Goal: Task Accomplishment & Management: Manage account settings

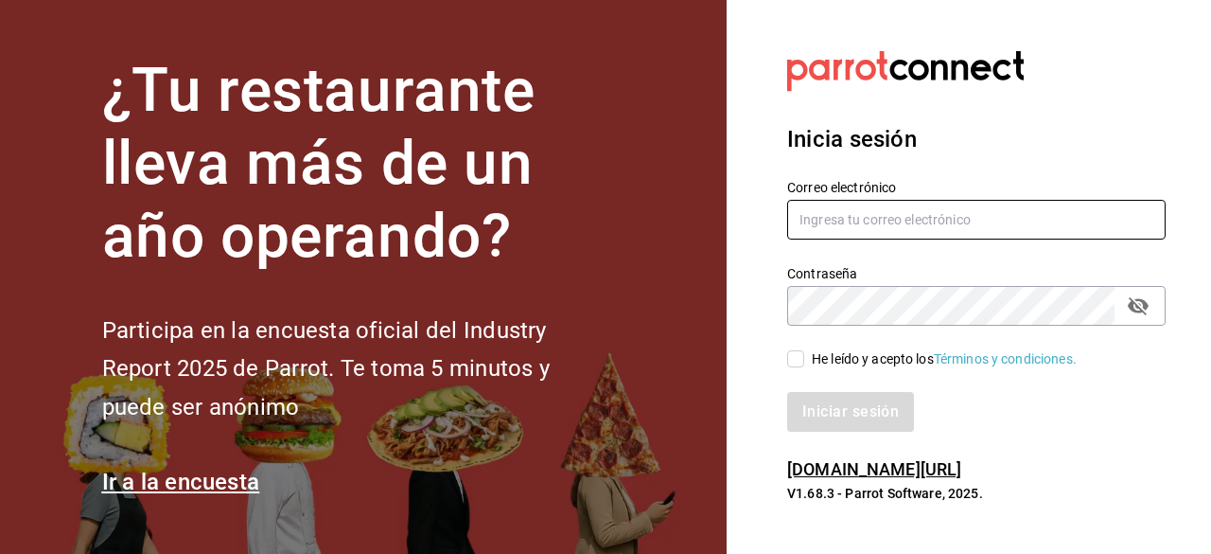
type input "arq.edyth@gmail.com"
click at [794, 362] on input "He leído y acepto los Términos y condiciones." at bounding box center [795, 358] width 17 height 17
checkbox input "true"
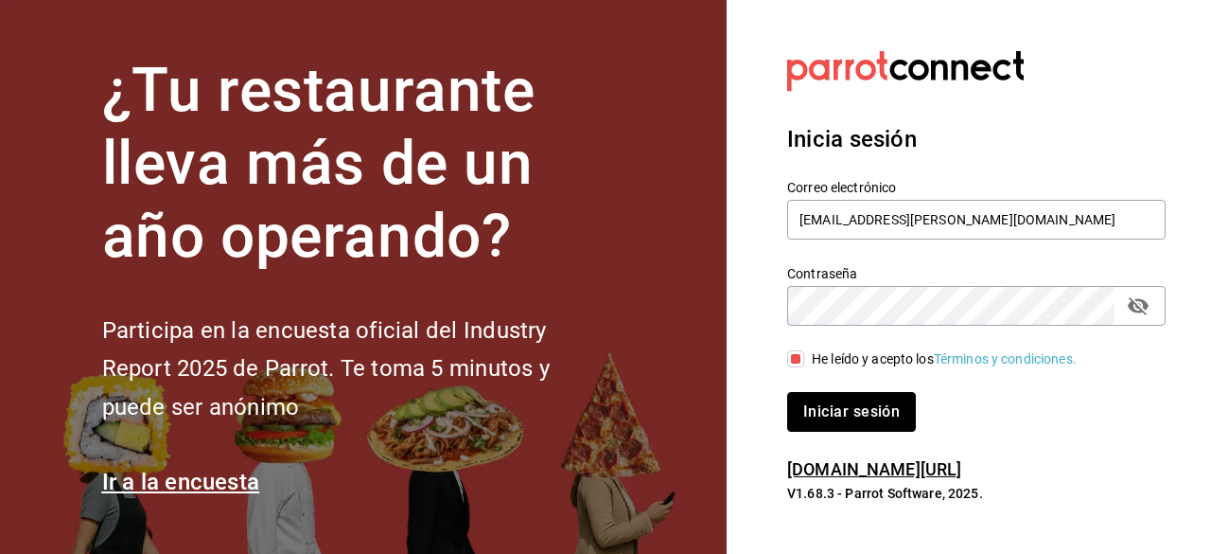
click at [837, 413] on button "Iniciar sesión" at bounding box center [851, 412] width 129 height 40
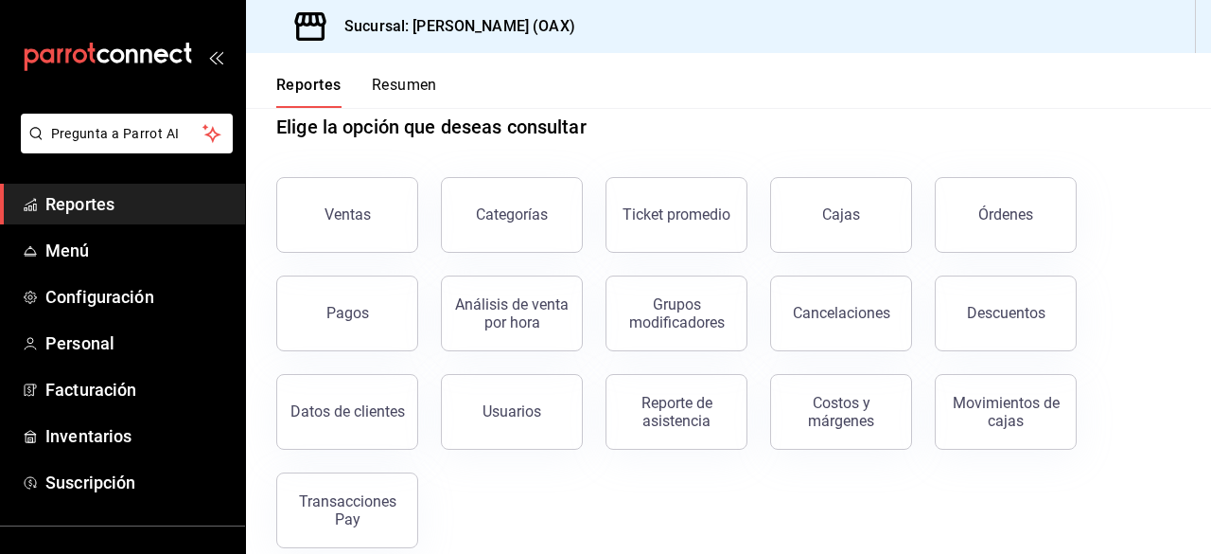
scroll to position [44, 0]
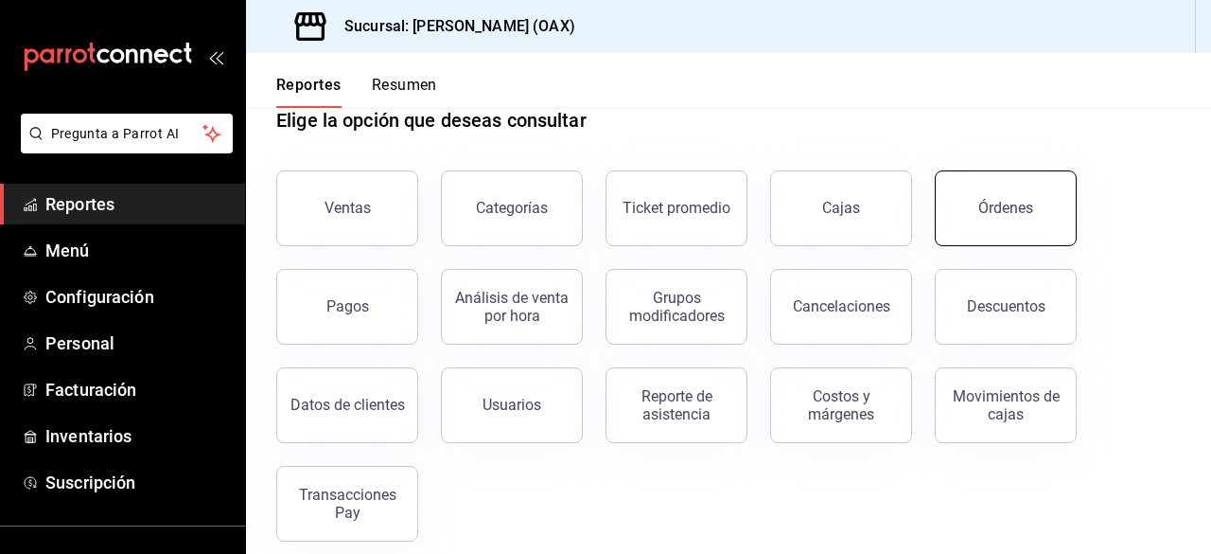
click at [1005, 209] on div "Órdenes" at bounding box center [1006, 208] width 55 height 18
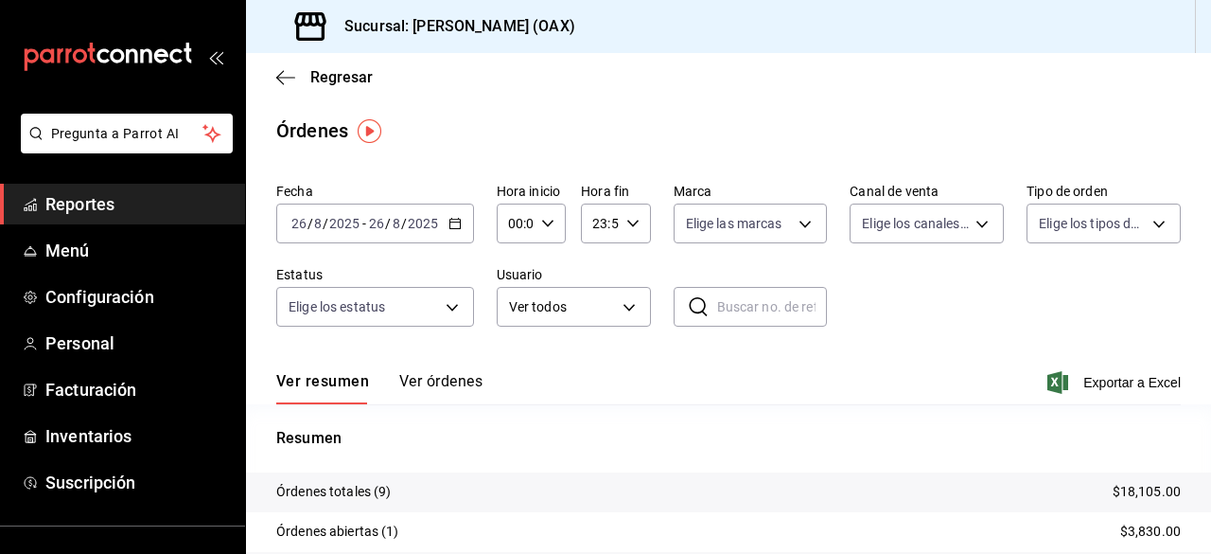
click at [101, 205] on span "Reportes" at bounding box center [137, 204] width 185 height 26
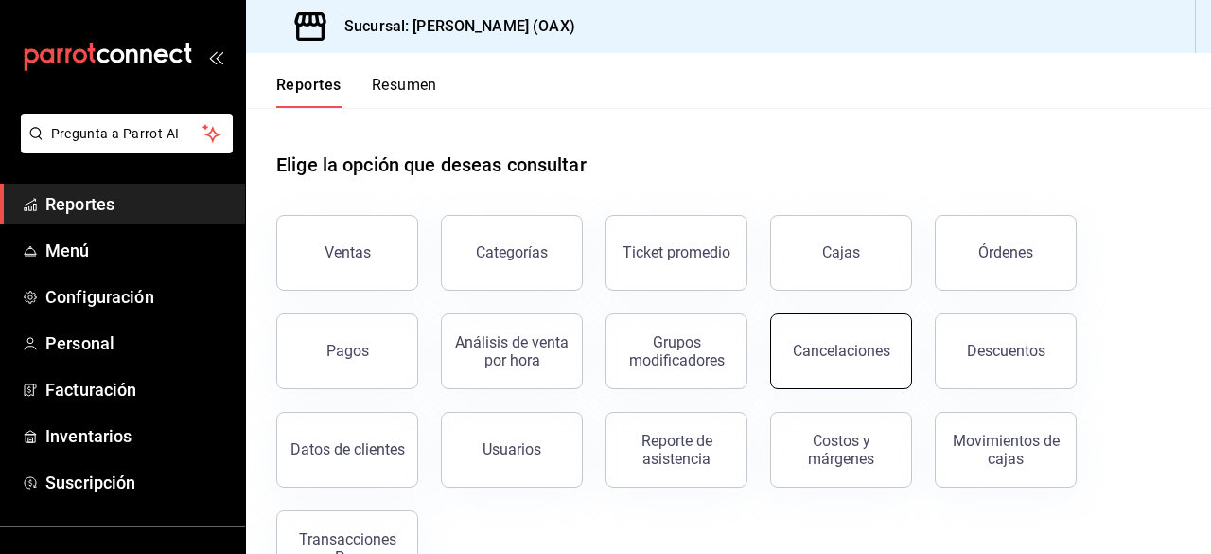
click at [791, 344] on button "Cancelaciones" at bounding box center [841, 351] width 142 height 76
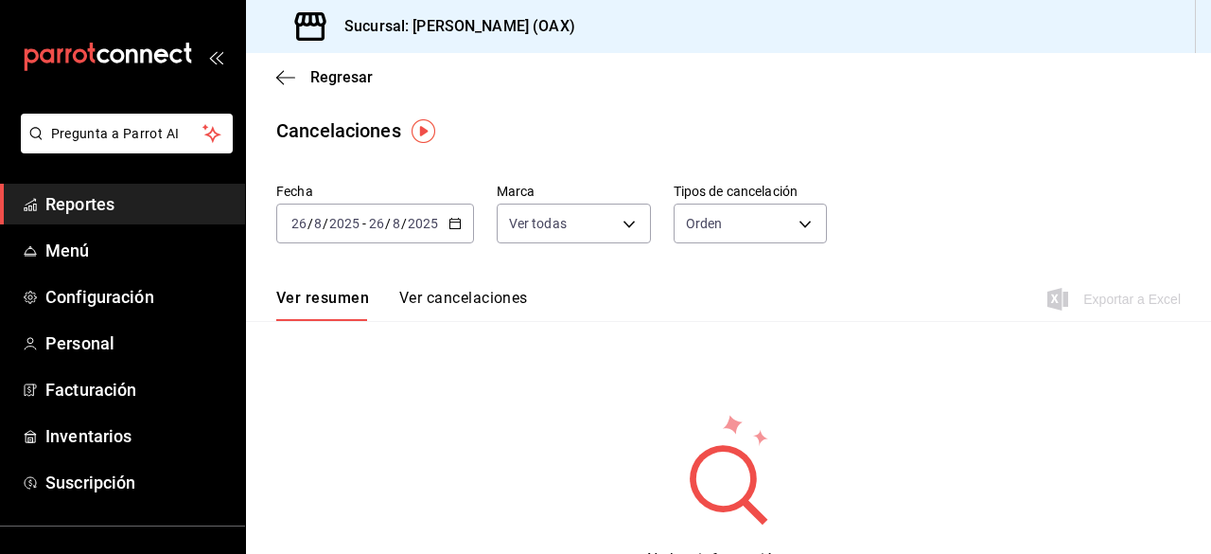
click at [455, 224] on icon "button" at bounding box center [455, 223] width 13 height 13
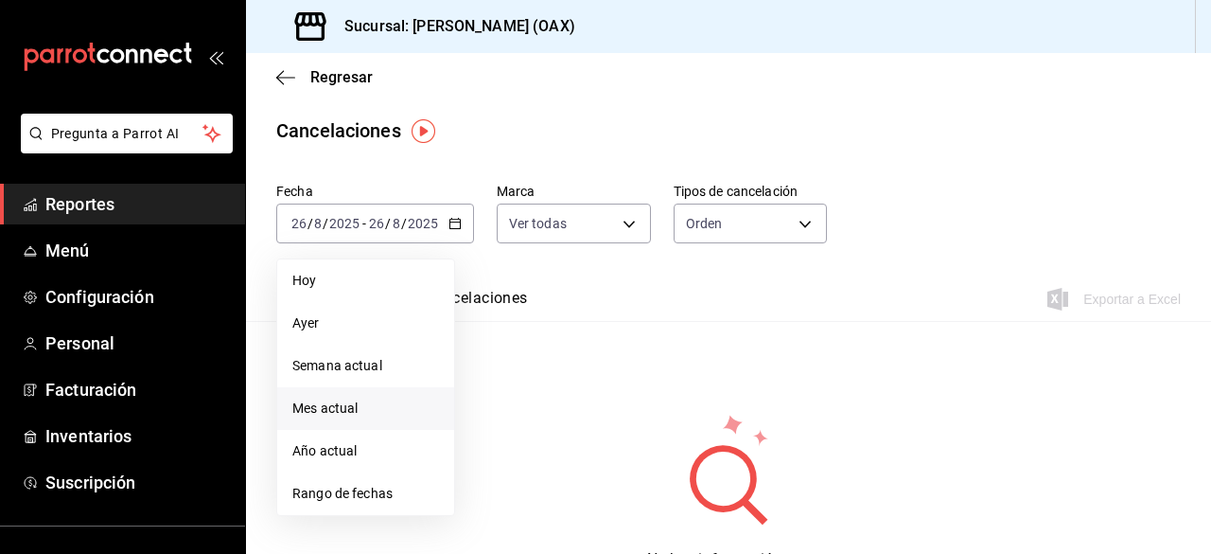
click at [392, 402] on span "Mes actual" at bounding box center [365, 408] width 147 height 20
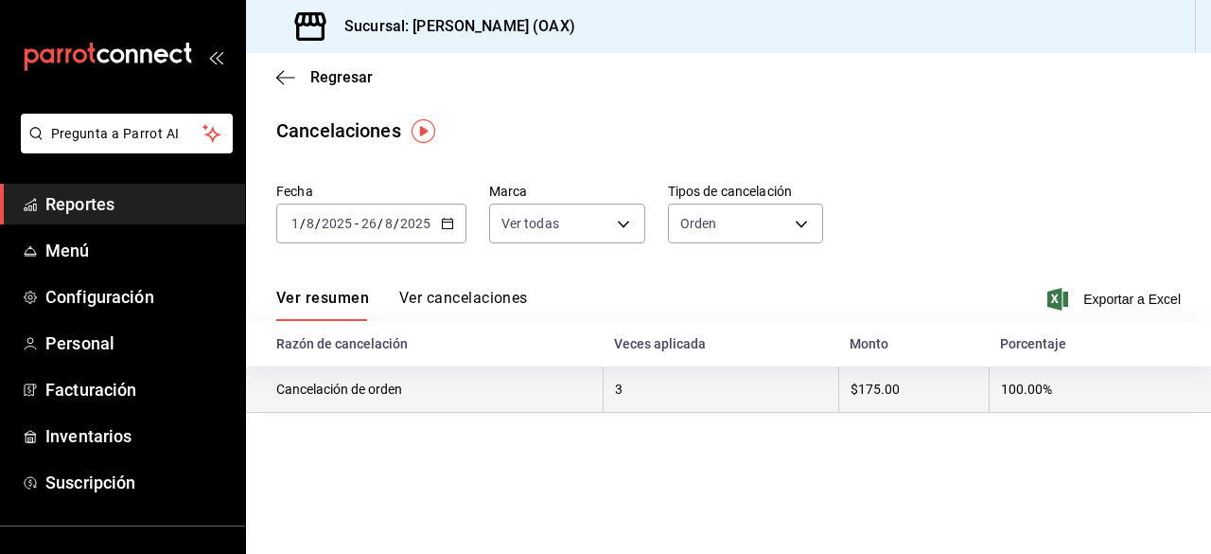
click at [544, 385] on th "Cancelación de orden" at bounding box center [424, 389] width 357 height 46
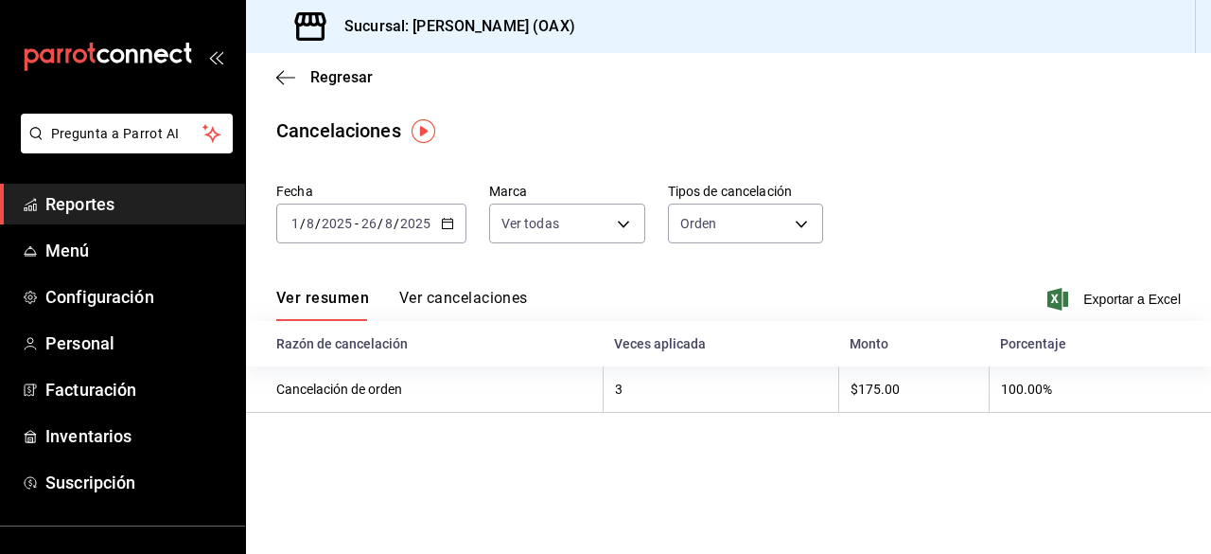
click at [480, 303] on button "Ver cancelaciones" at bounding box center [463, 305] width 129 height 32
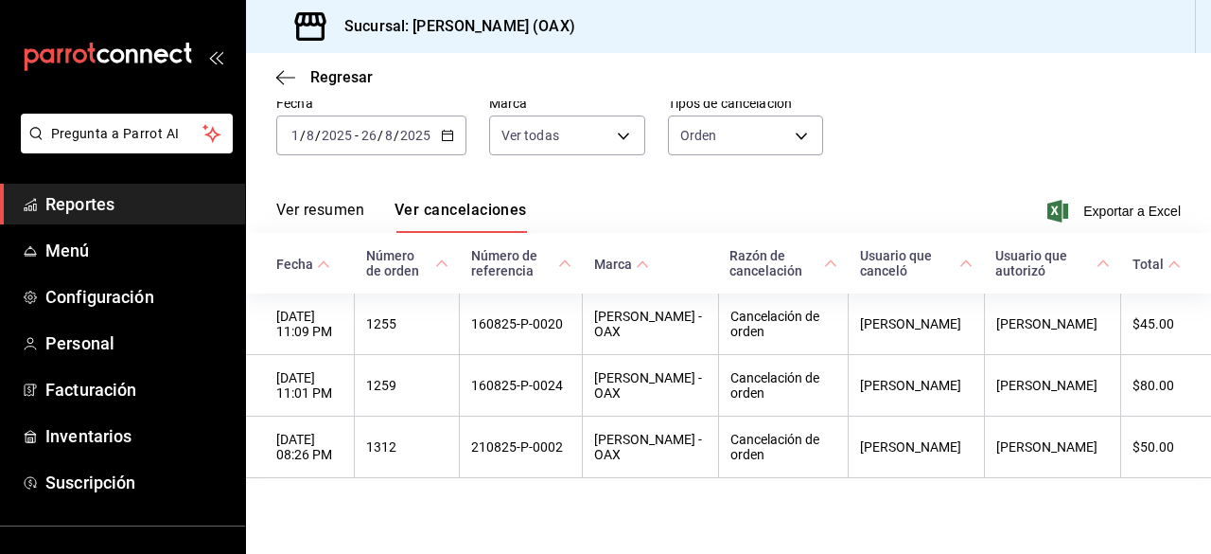
scroll to position [90, 0]
click at [338, 78] on span "Regresar" at bounding box center [341, 77] width 62 height 18
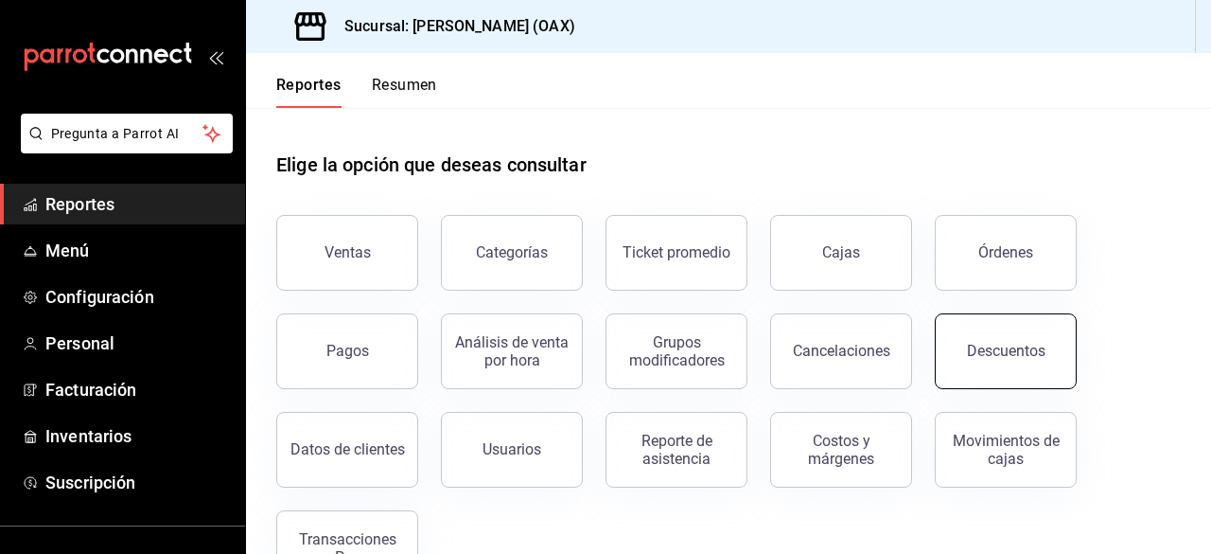
click at [1036, 352] on div "Descuentos" at bounding box center [1006, 351] width 79 height 18
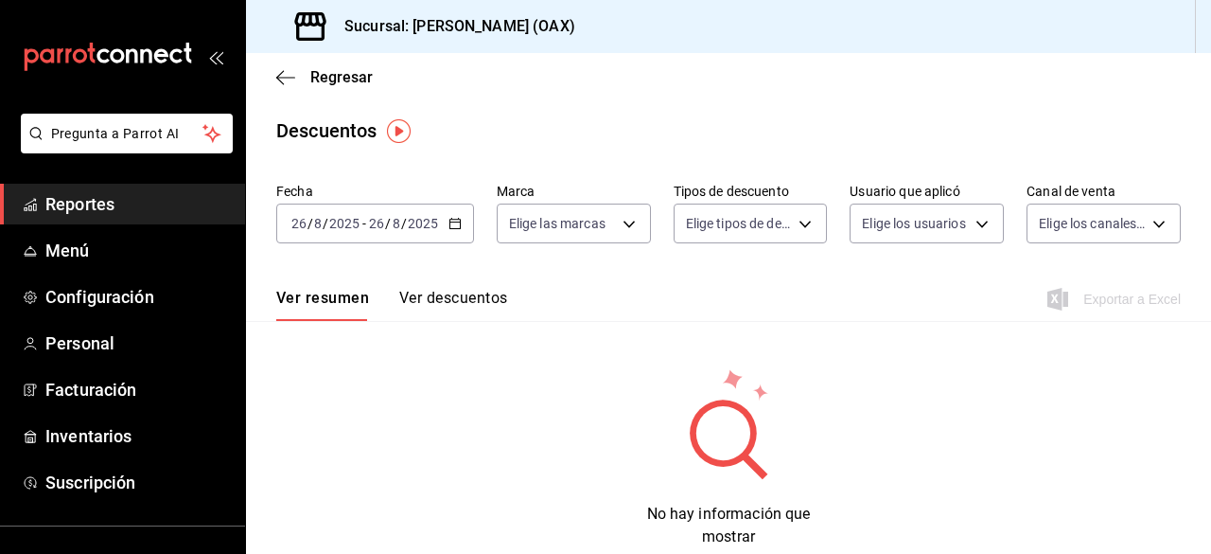
click at [456, 226] on icon "button" at bounding box center [455, 223] width 13 height 13
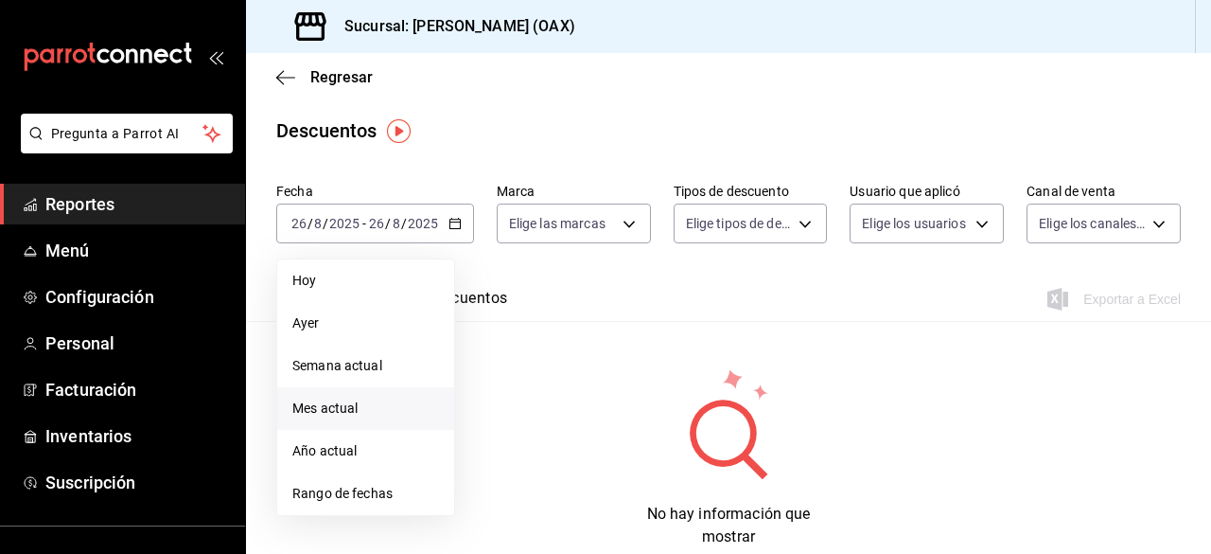
click at [363, 412] on span "Mes actual" at bounding box center [365, 408] width 147 height 20
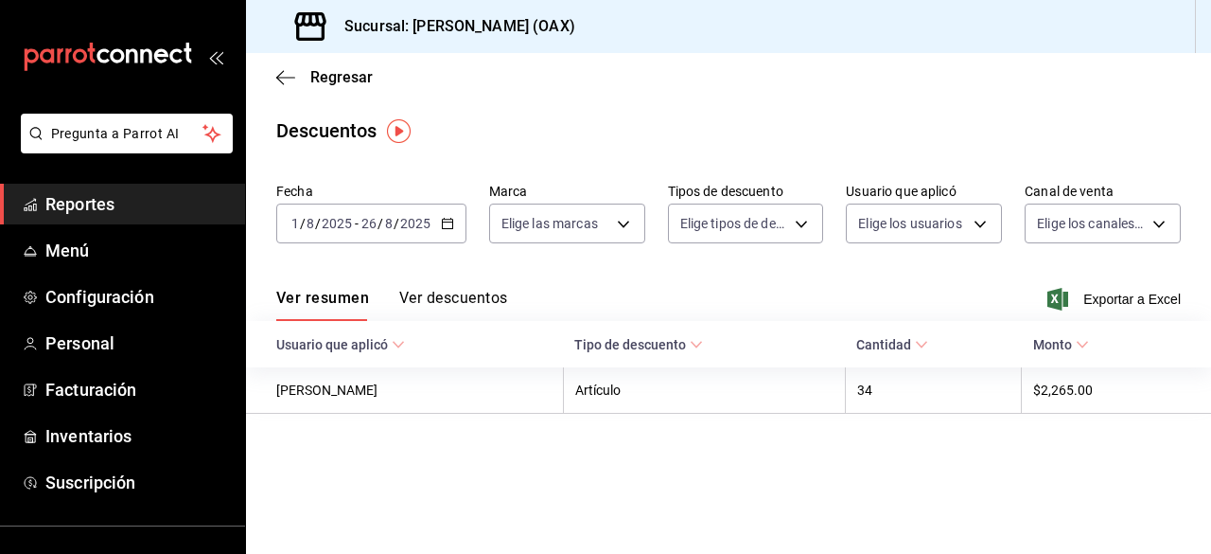
click at [448, 302] on button "Ver descuentos" at bounding box center [453, 305] width 108 height 32
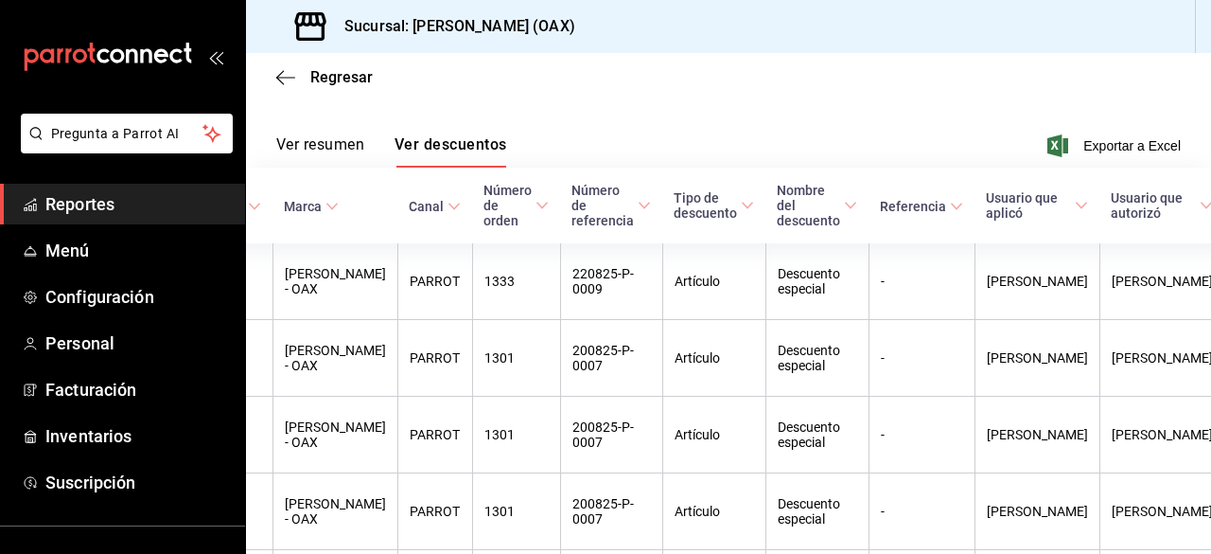
scroll to position [0, 68]
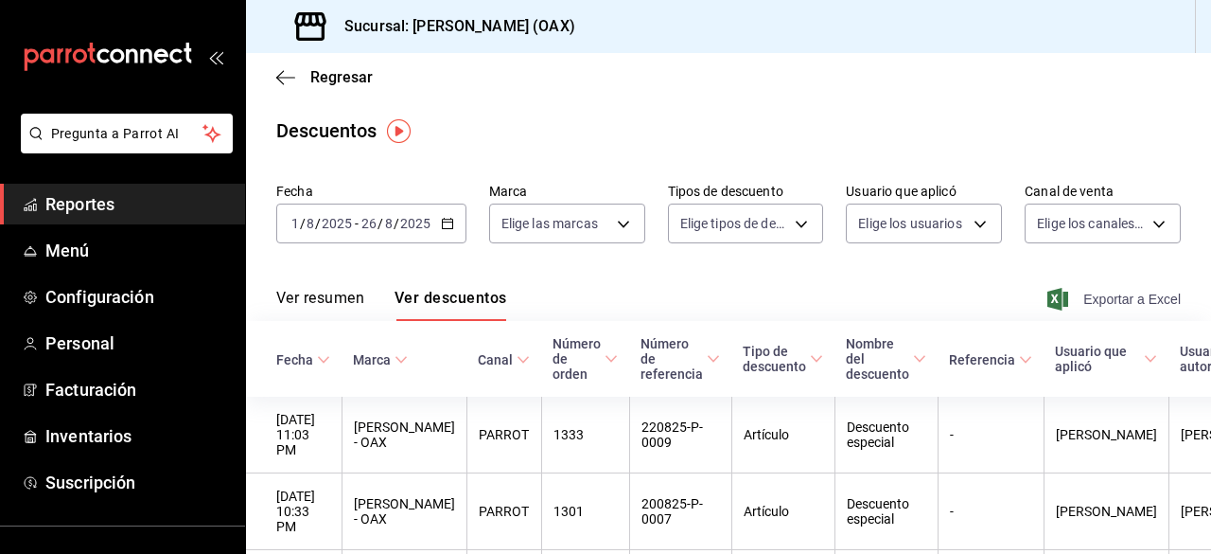
click at [1082, 299] on span "Exportar a Excel" at bounding box center [1116, 299] width 130 height 23
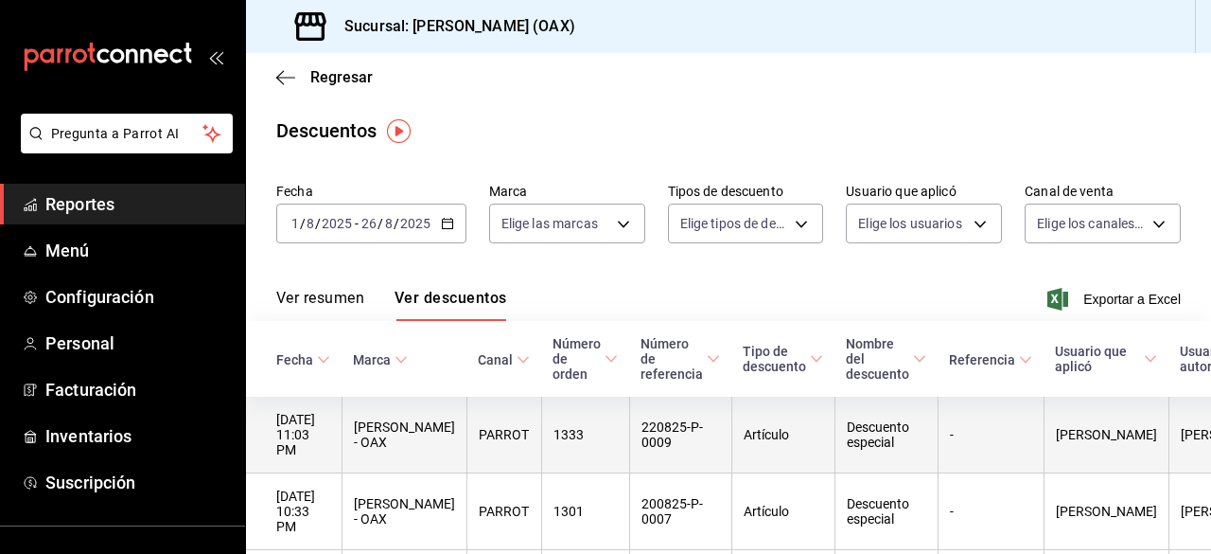
click at [397, 423] on th "[PERSON_NAME] - OAX" at bounding box center [404, 435] width 125 height 77
click at [480, 431] on th "PARROT" at bounding box center [504, 435] width 75 height 77
click at [316, 433] on th "[DATE] 11:03 PM" at bounding box center [294, 435] width 96 height 77
click at [656, 418] on th "220825-P-0009" at bounding box center [680, 435] width 102 height 77
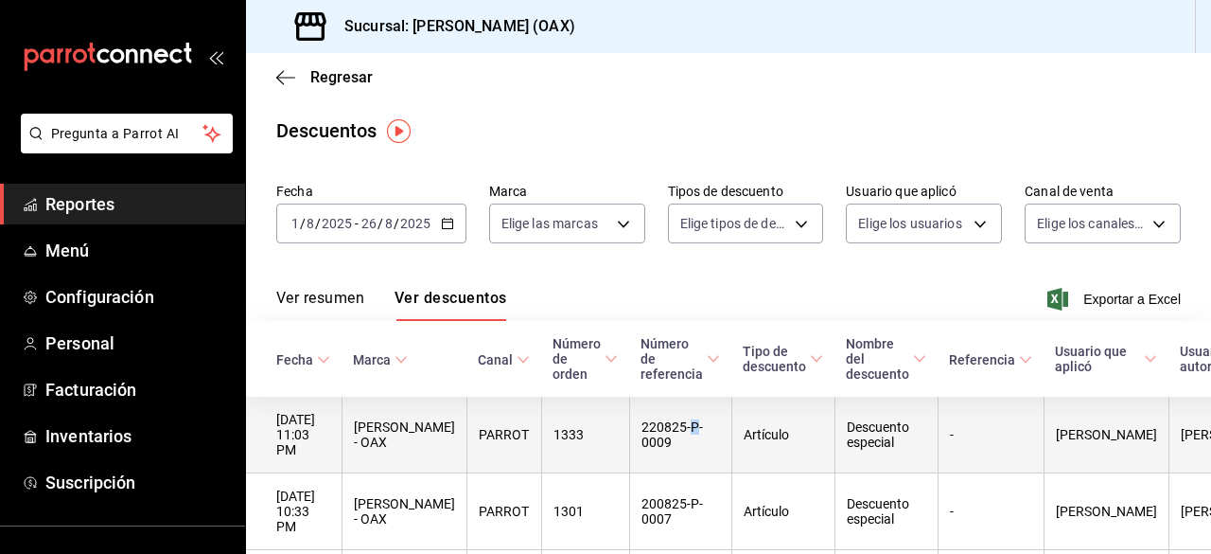
click at [656, 418] on th "220825-P-0009" at bounding box center [680, 435] width 102 height 77
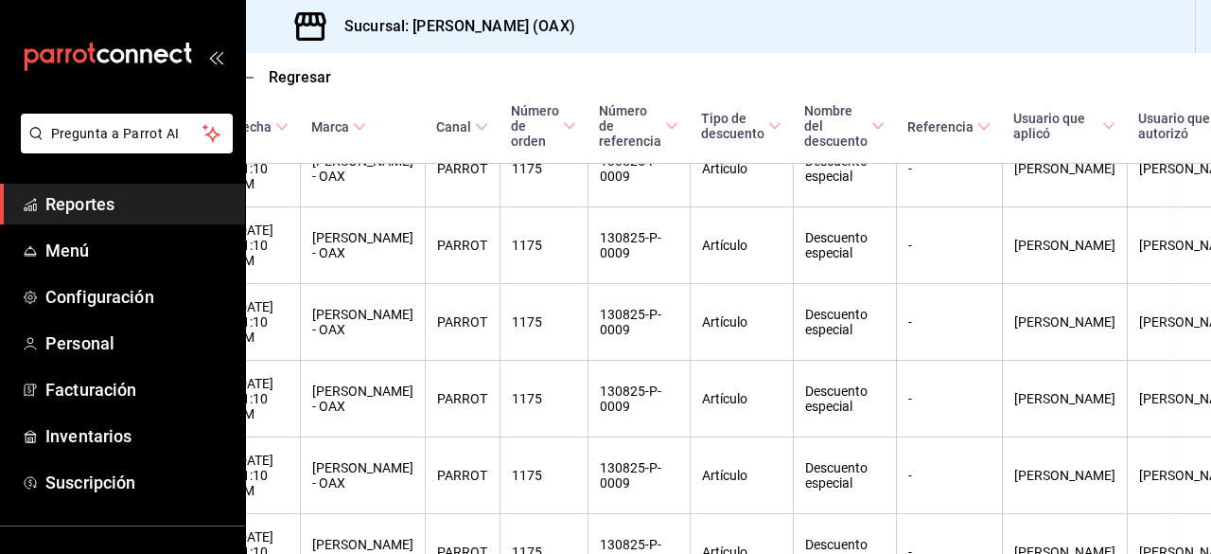
scroll to position [1221, 44]
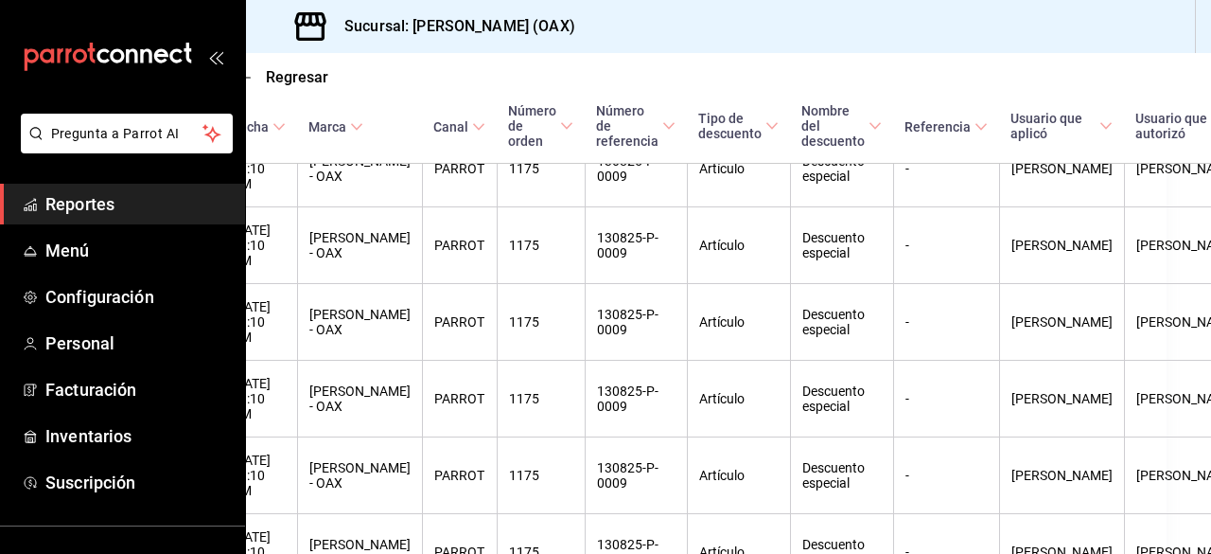
click at [208, 62] on icon "open_drawer_menu" at bounding box center [215, 56] width 15 height 15
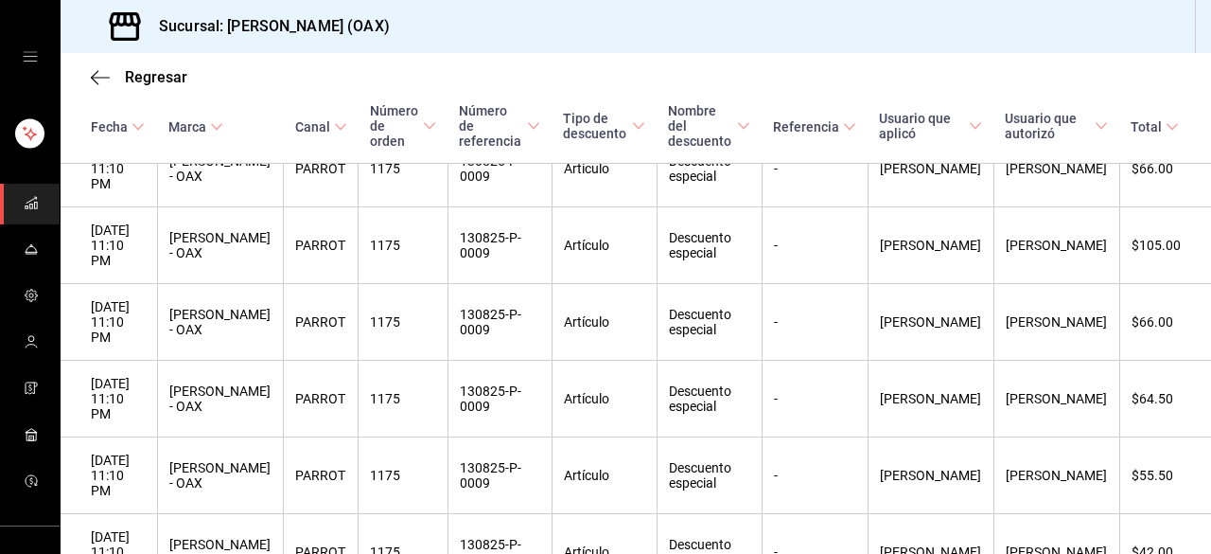
scroll to position [1221, 0]
click at [97, 80] on icon "button" at bounding box center [100, 77] width 19 height 17
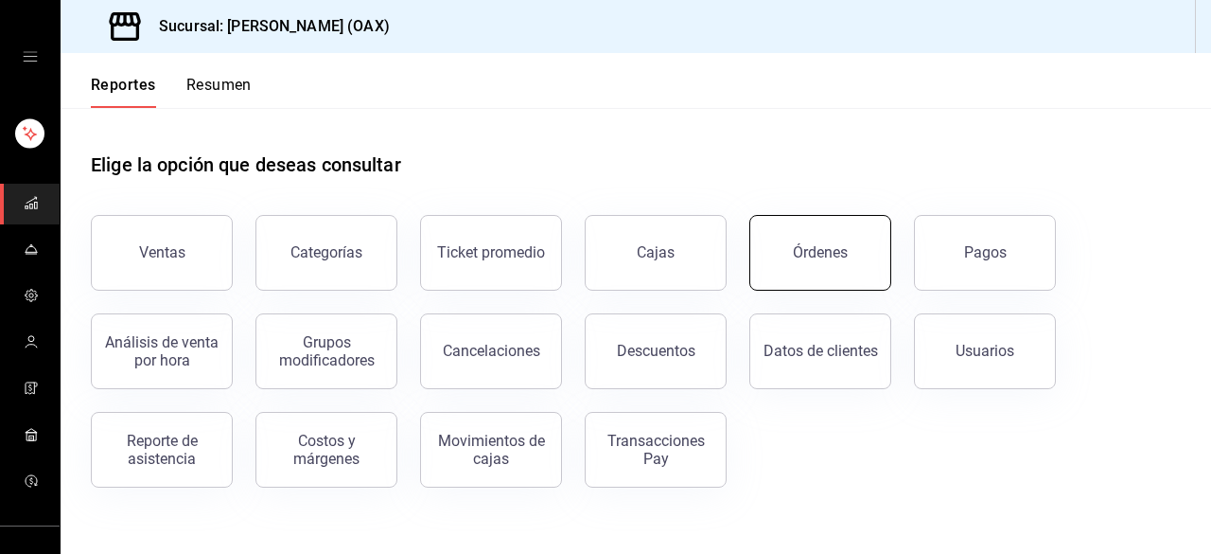
click at [784, 265] on button "Órdenes" at bounding box center [821, 253] width 142 height 76
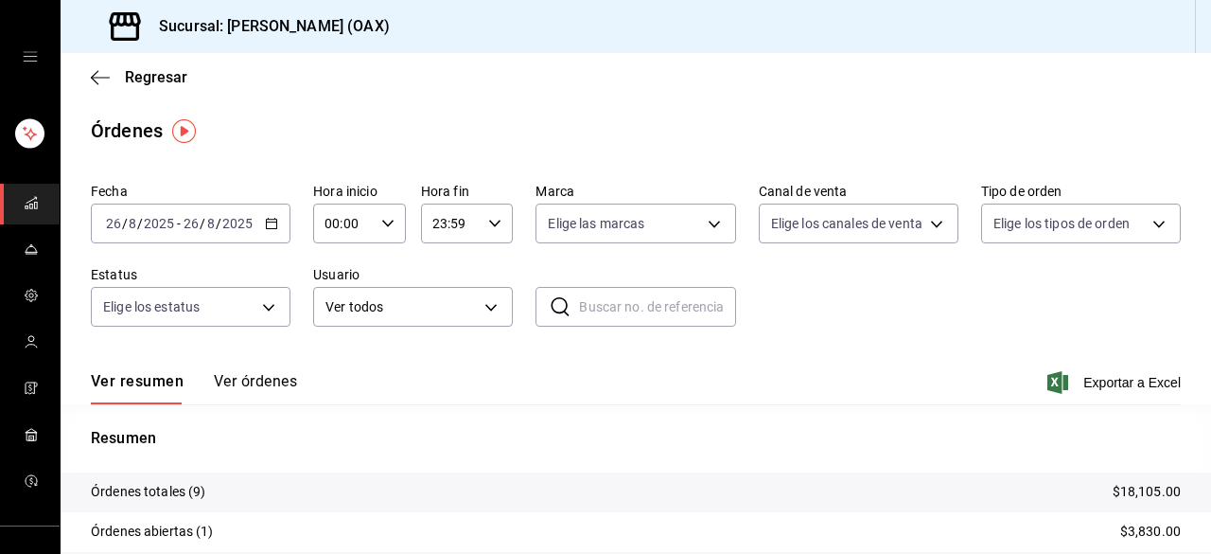
click at [670, 309] on input "text" at bounding box center [657, 307] width 156 height 38
click at [633, 292] on input "11" at bounding box center [657, 307] width 156 height 38
click at [634, 308] on input "11" at bounding box center [657, 307] width 156 height 38
type input "1183"
click at [554, 305] on icon at bounding box center [560, 306] width 23 height 23
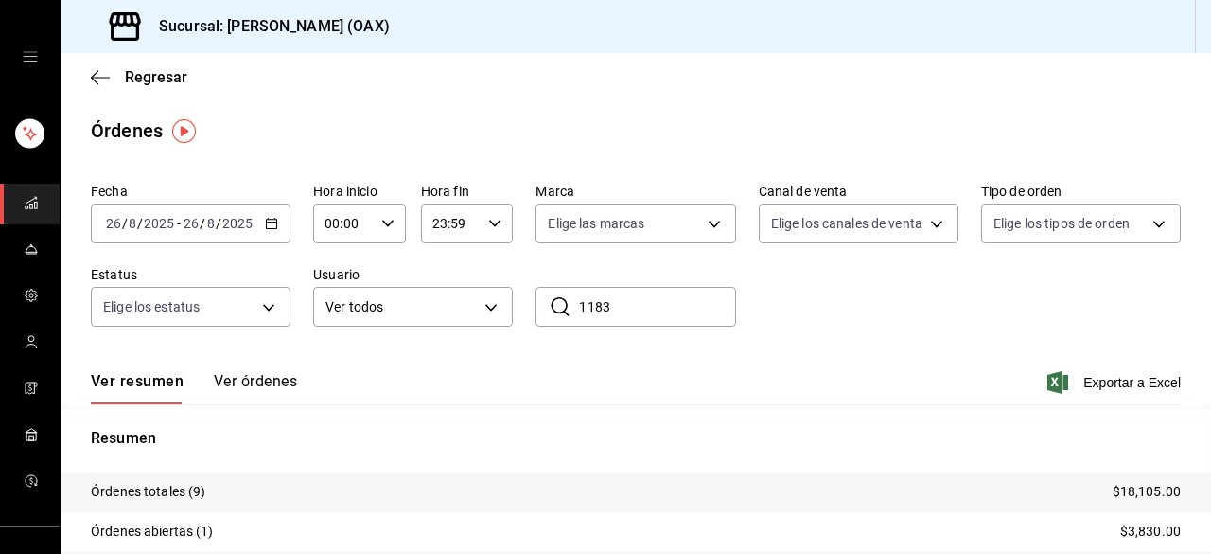
click at [665, 305] on input "1183" at bounding box center [657, 307] width 156 height 38
click at [459, 309] on body "Sucursal: [PERSON_NAME] (OAX) Regresar Órdenes Fecha [DATE] [DATE] - [DATE] [DA…" at bounding box center [605, 277] width 1211 height 554
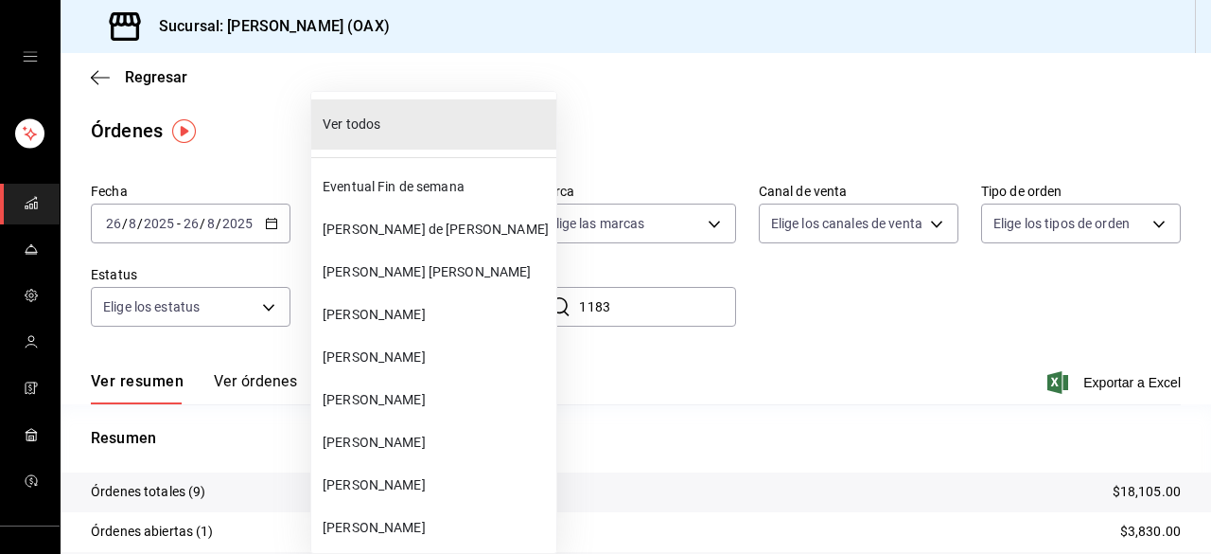
click at [459, 309] on span "[PERSON_NAME]" at bounding box center [436, 315] width 226 height 20
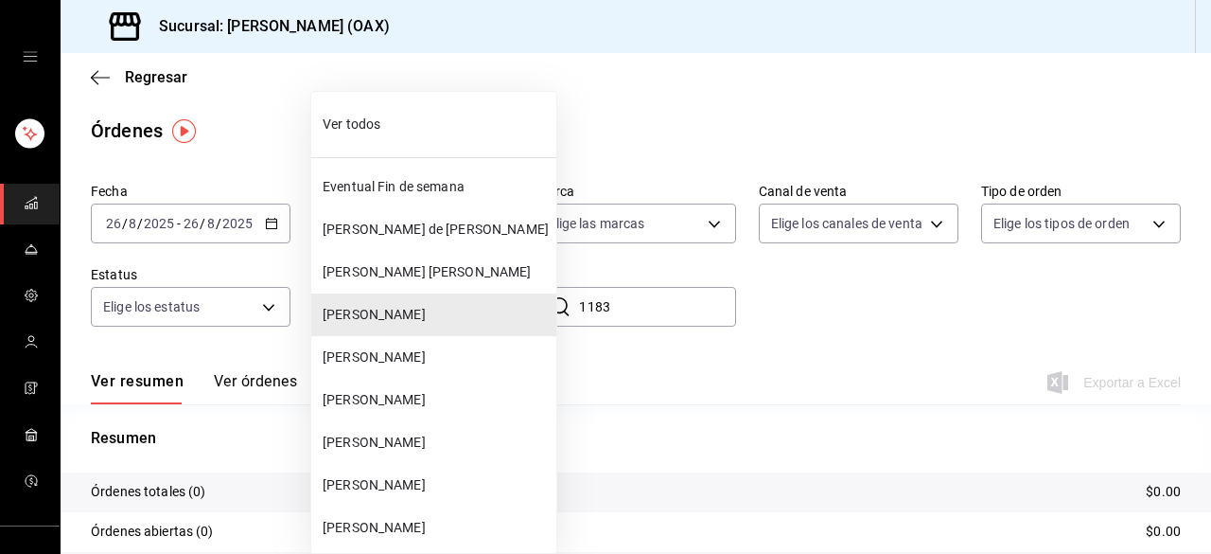
click at [459, 309] on body "Sucursal: [PERSON_NAME] (OAX) Regresar Órdenes Fecha [DATE] [DATE] - [DATE] [DA…" at bounding box center [605, 277] width 1211 height 554
click at [434, 527] on span "[PERSON_NAME]" at bounding box center [436, 528] width 226 height 20
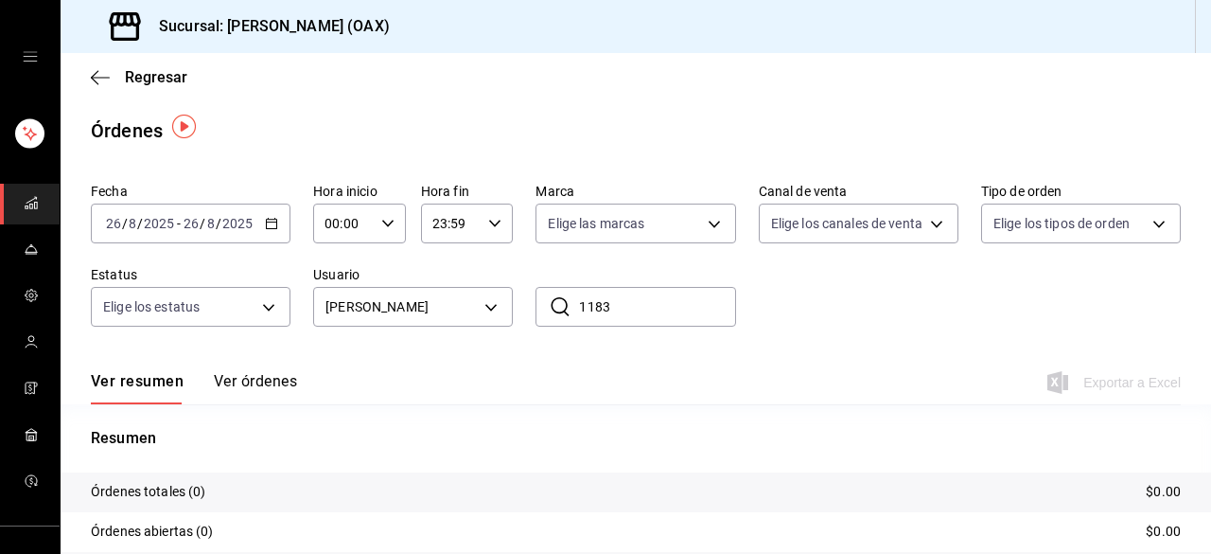
scroll to position [189, 0]
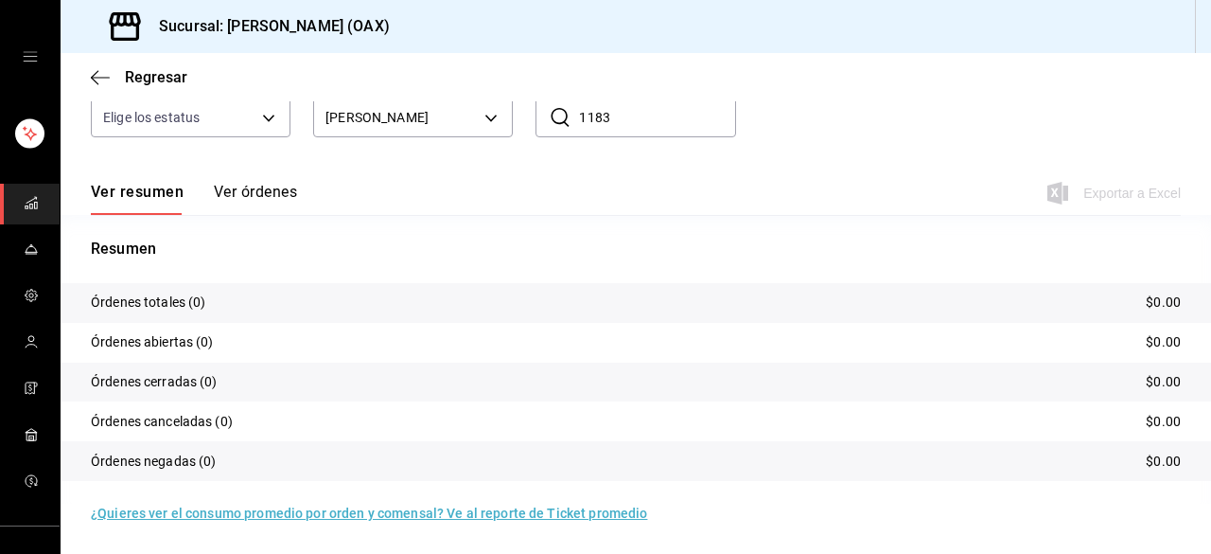
click at [280, 186] on button "Ver órdenes" at bounding box center [255, 199] width 83 height 32
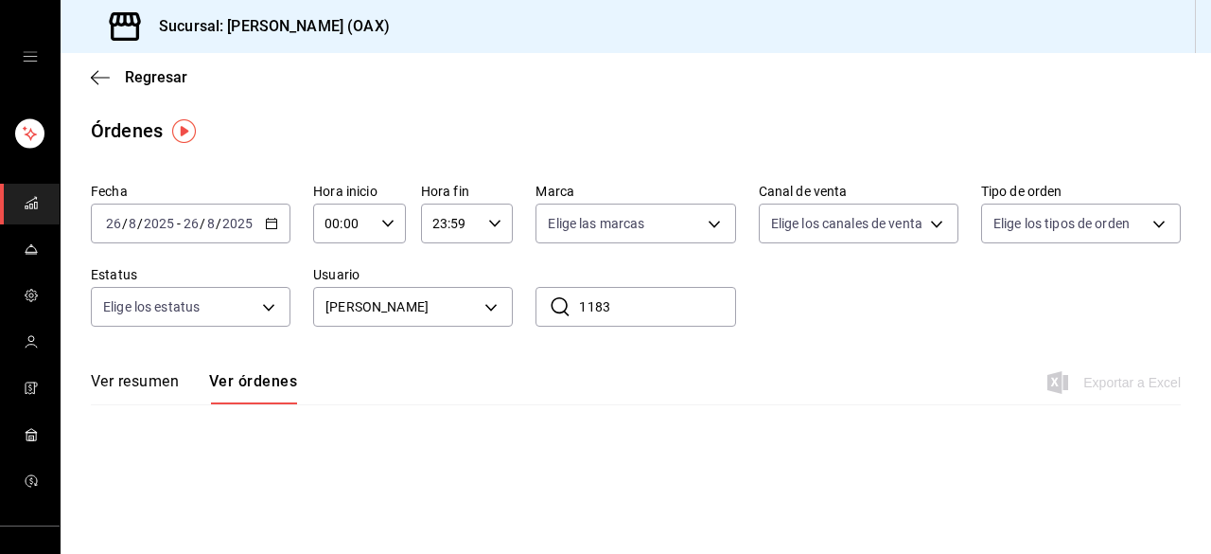
click at [266, 228] on \(Stroke\) "button" at bounding box center [271, 224] width 11 height 10
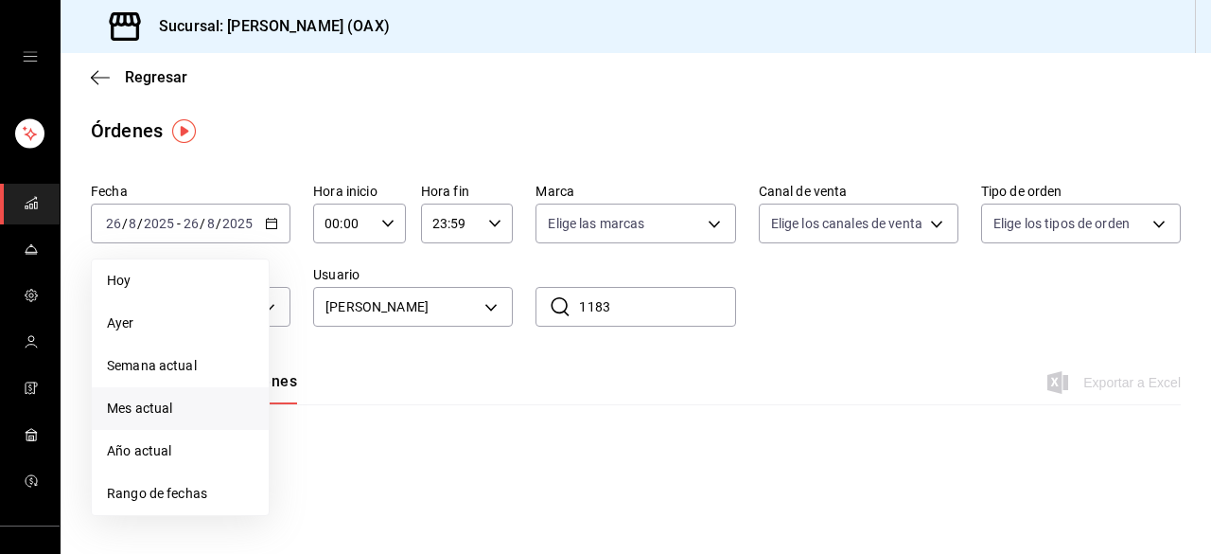
click at [202, 403] on span "Mes actual" at bounding box center [180, 408] width 147 height 20
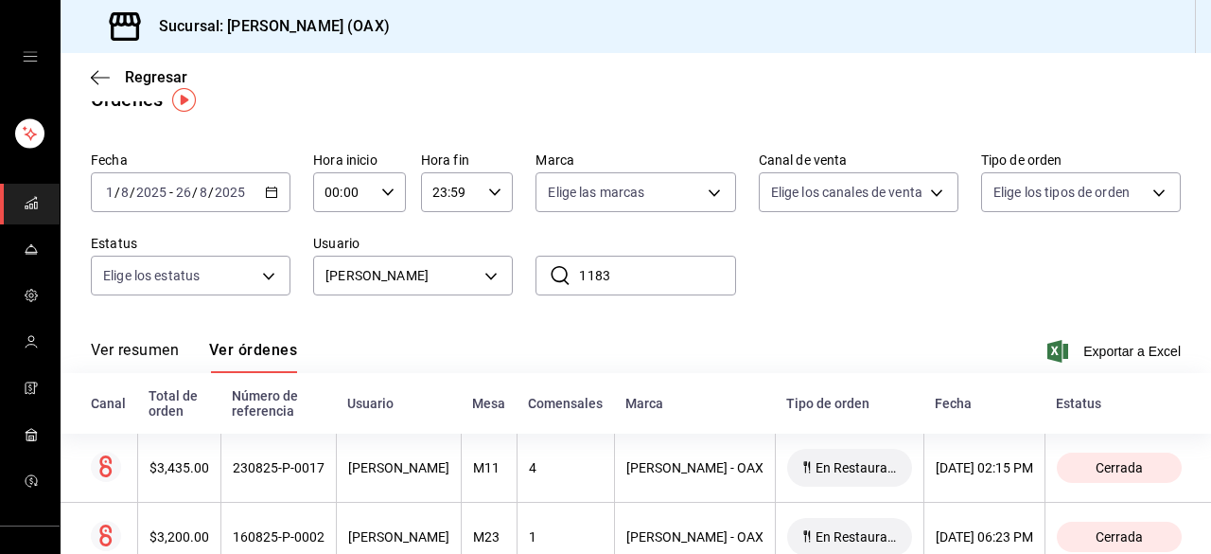
scroll to position [39, 0]
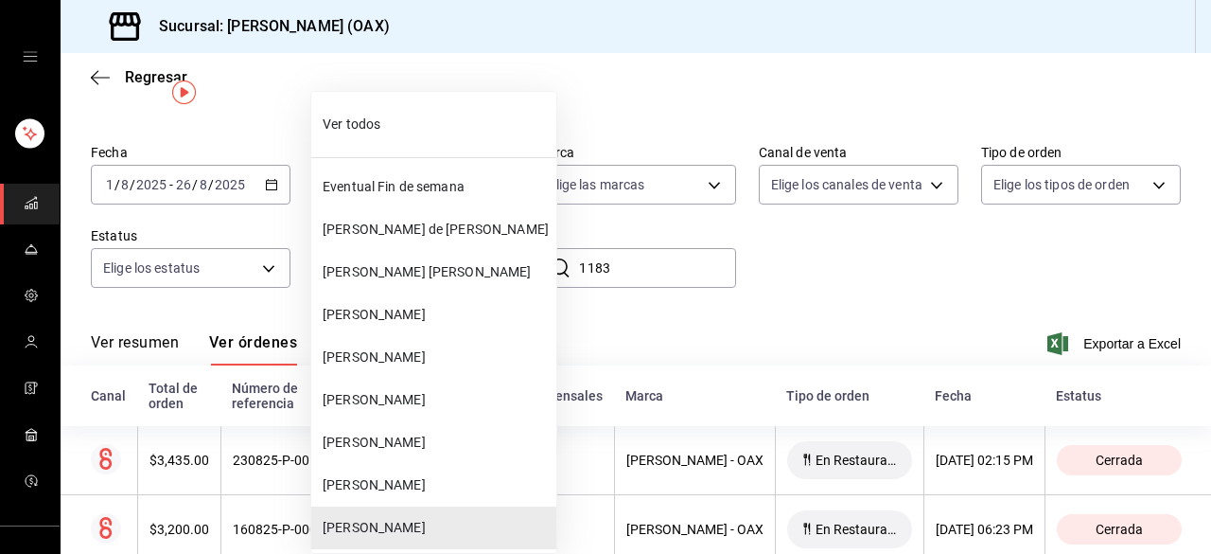
click at [474, 259] on body "Sucursal: [PERSON_NAME] (OAX) Regresar Órdenes Fecha [DATE] [DATE] - [DATE] [DA…" at bounding box center [605, 277] width 1211 height 554
click at [433, 311] on span "[PERSON_NAME]" at bounding box center [436, 315] width 226 height 20
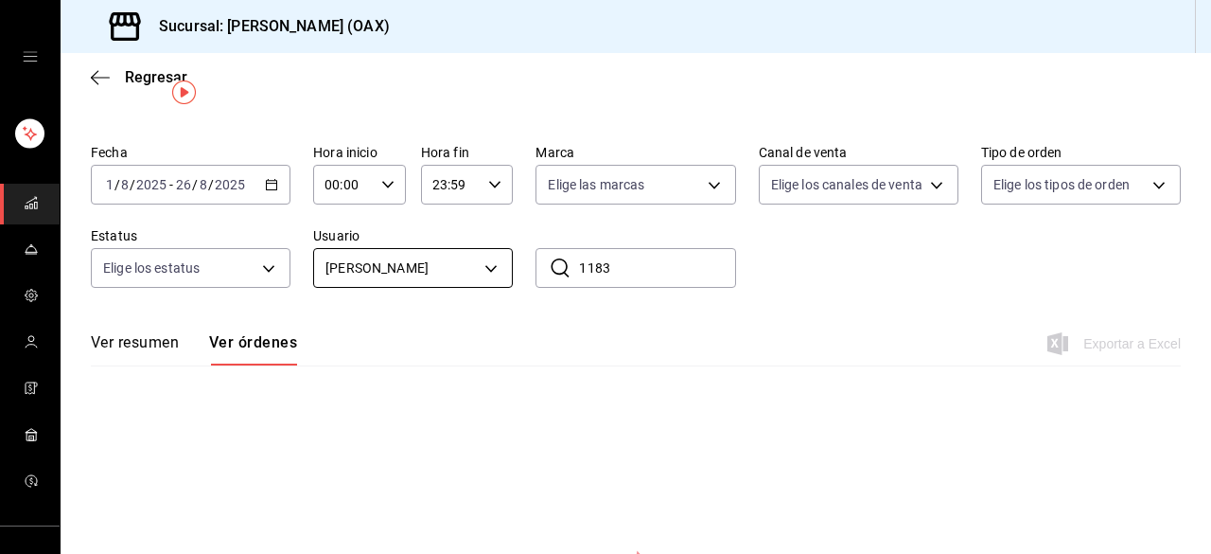
click at [490, 268] on body "Sucursal: [PERSON_NAME] (OAX) Regresar Órdenes Fecha [DATE] [DATE] - [DATE] [DA…" at bounding box center [605, 277] width 1211 height 554
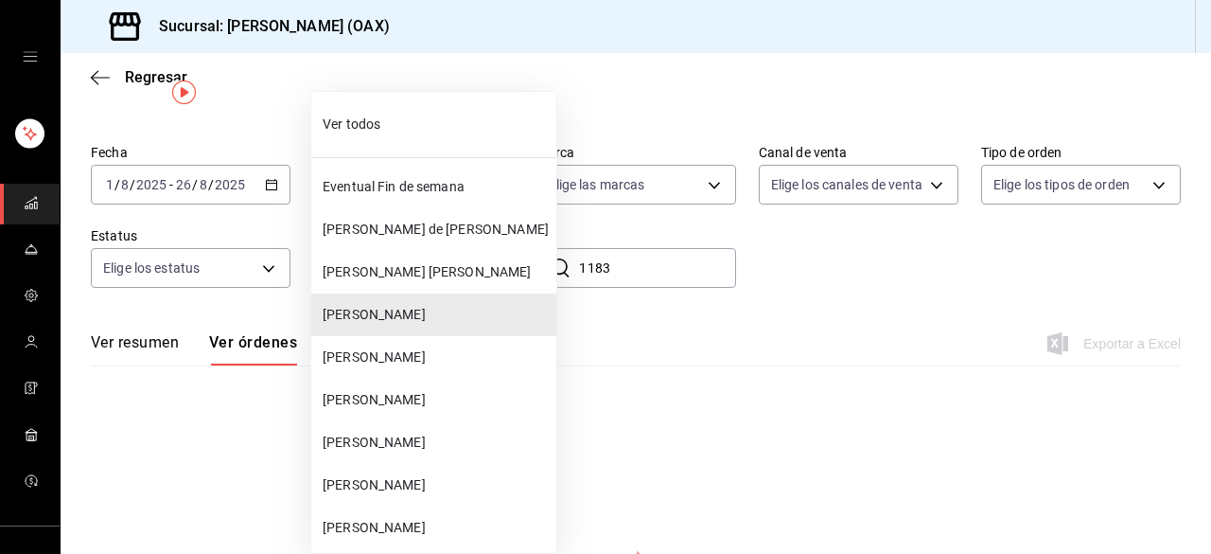
click at [406, 122] on span "Ver todos" at bounding box center [436, 125] width 226 height 20
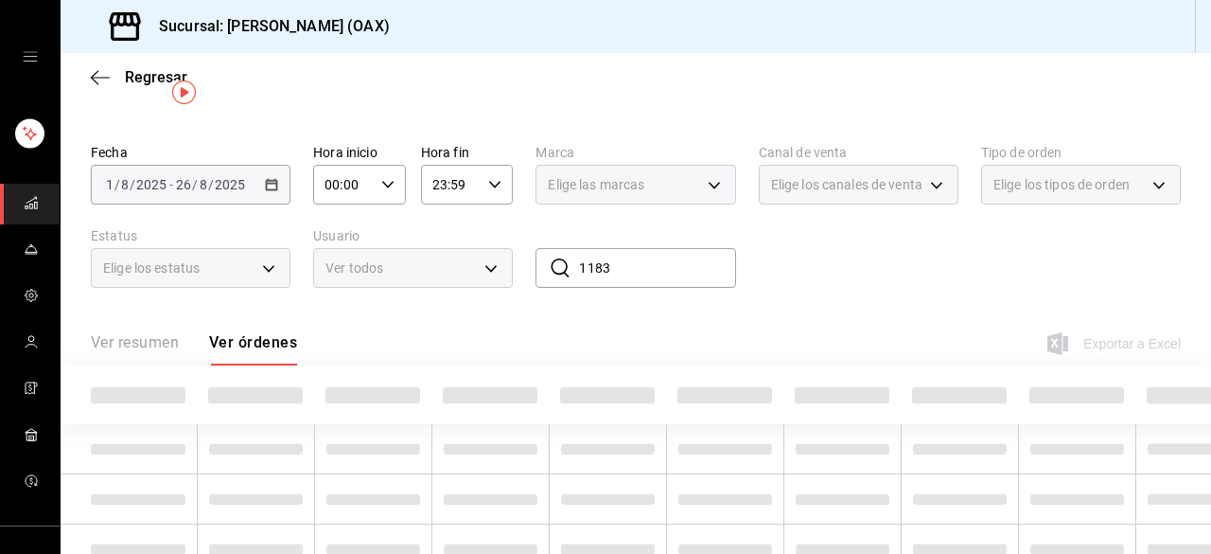
type input "ALL"
click at [618, 270] on input "1183" at bounding box center [657, 268] width 156 height 38
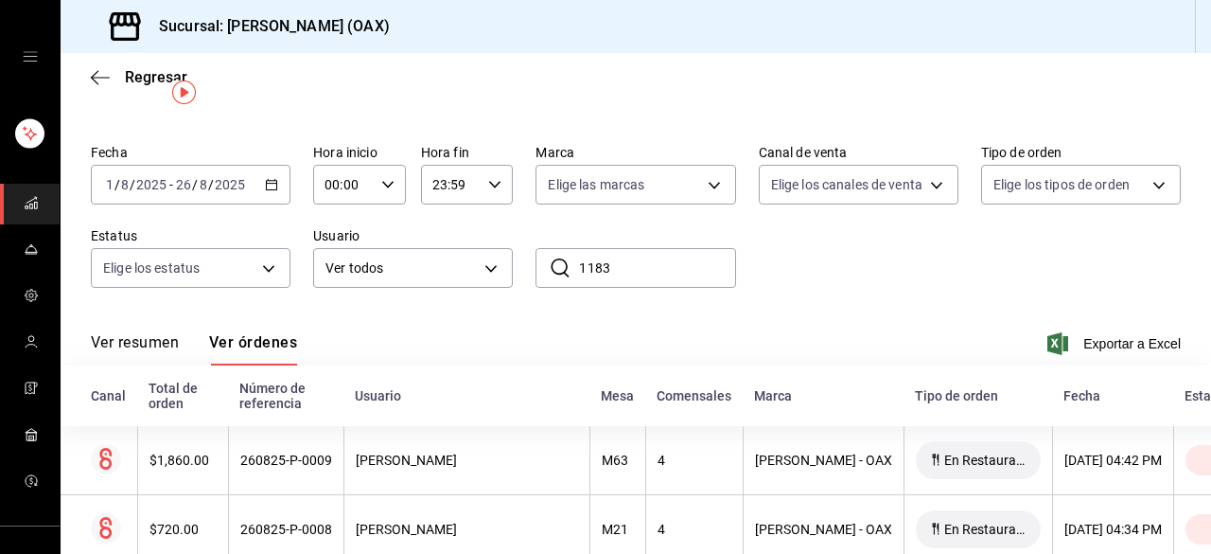
click at [555, 271] on icon at bounding box center [560, 267] width 23 height 23
click at [552, 267] on icon at bounding box center [560, 267] width 23 height 23
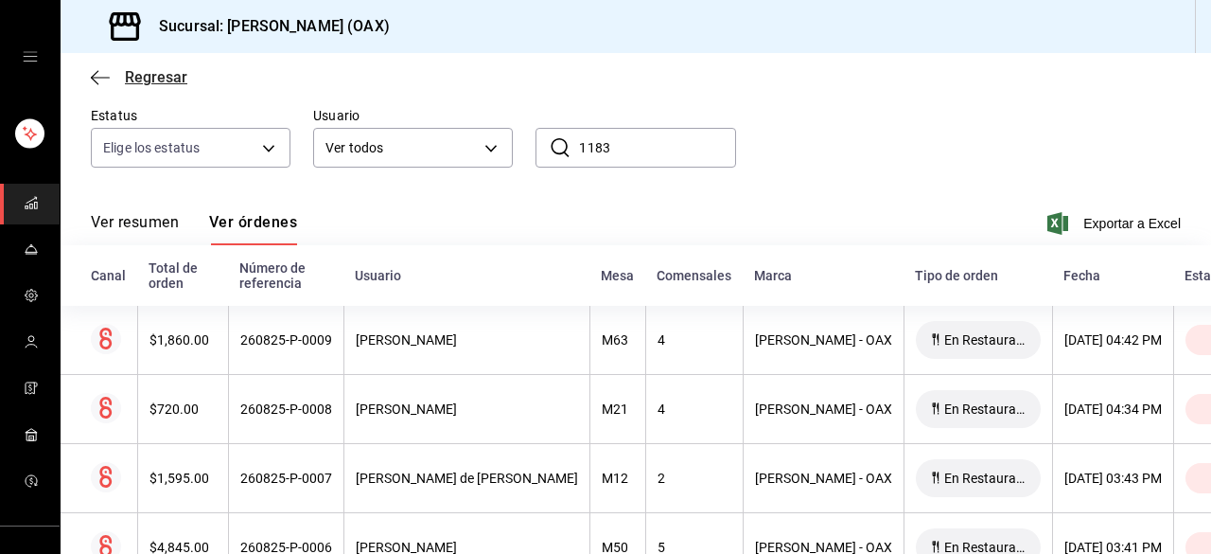
click at [115, 79] on span "Regresar" at bounding box center [139, 77] width 97 height 18
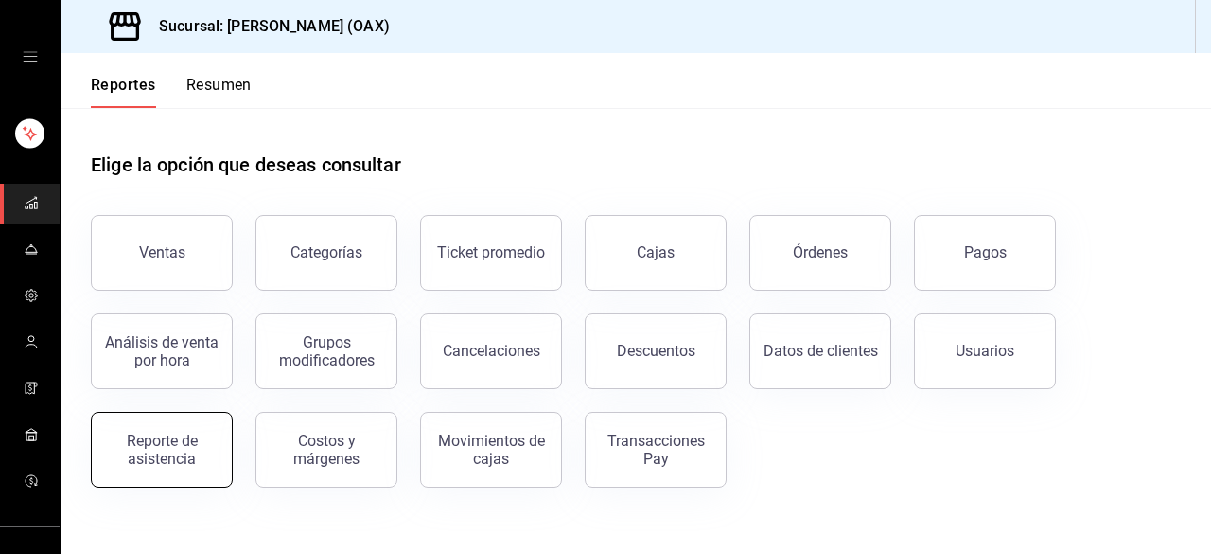
click at [175, 444] on div "Reporte de asistencia" at bounding box center [161, 450] width 117 height 36
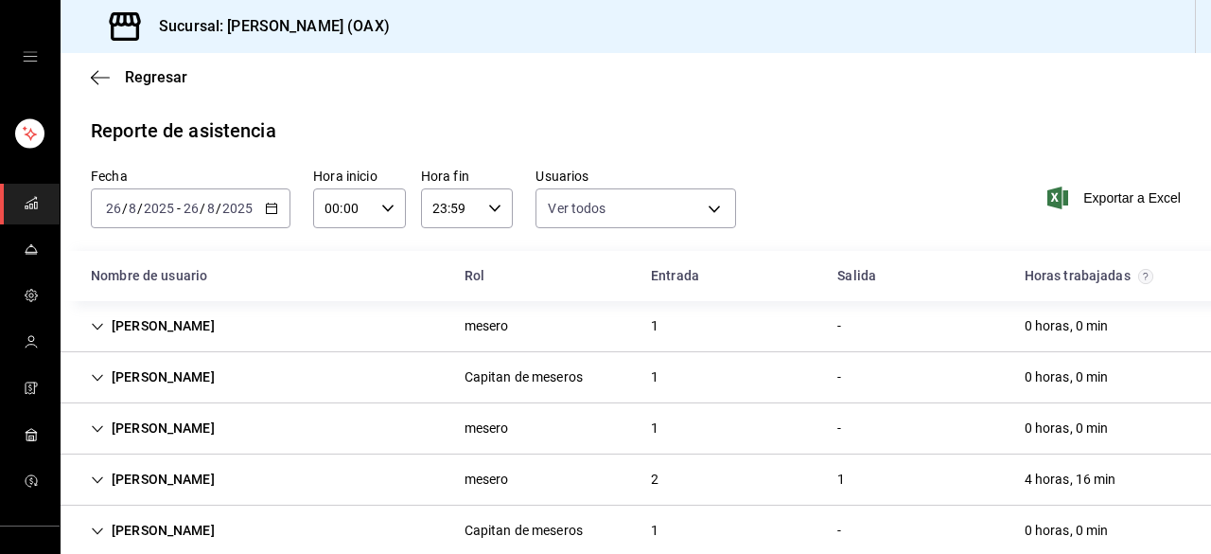
click at [269, 206] on \(Stroke\) "button" at bounding box center [272, 206] width 10 height 1
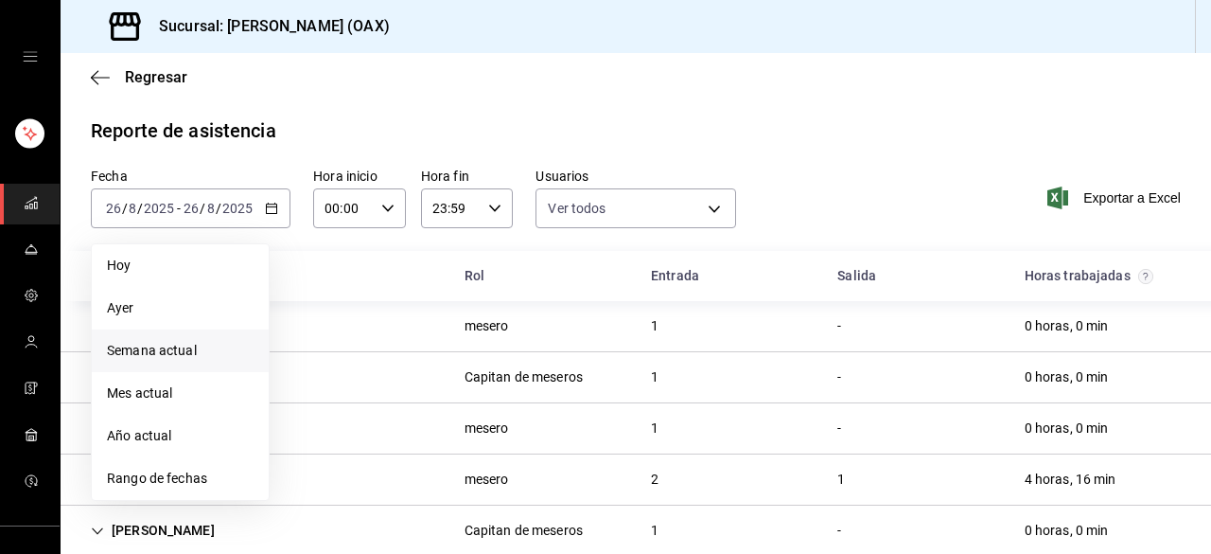
click at [202, 344] on span "Semana actual" at bounding box center [180, 351] width 147 height 20
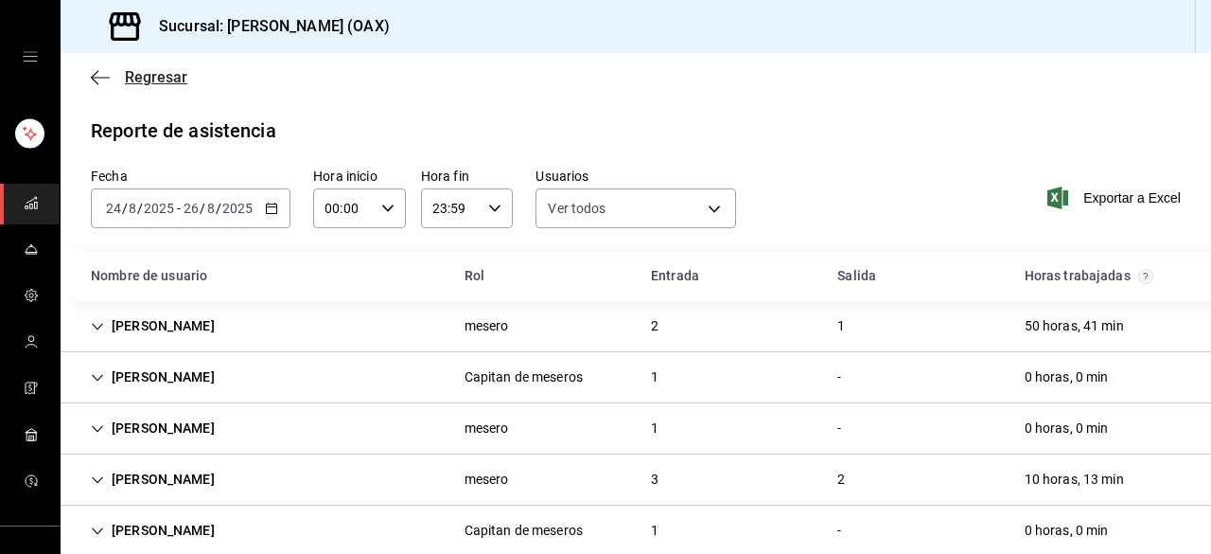
click at [100, 72] on icon "button" at bounding box center [100, 77] width 19 height 17
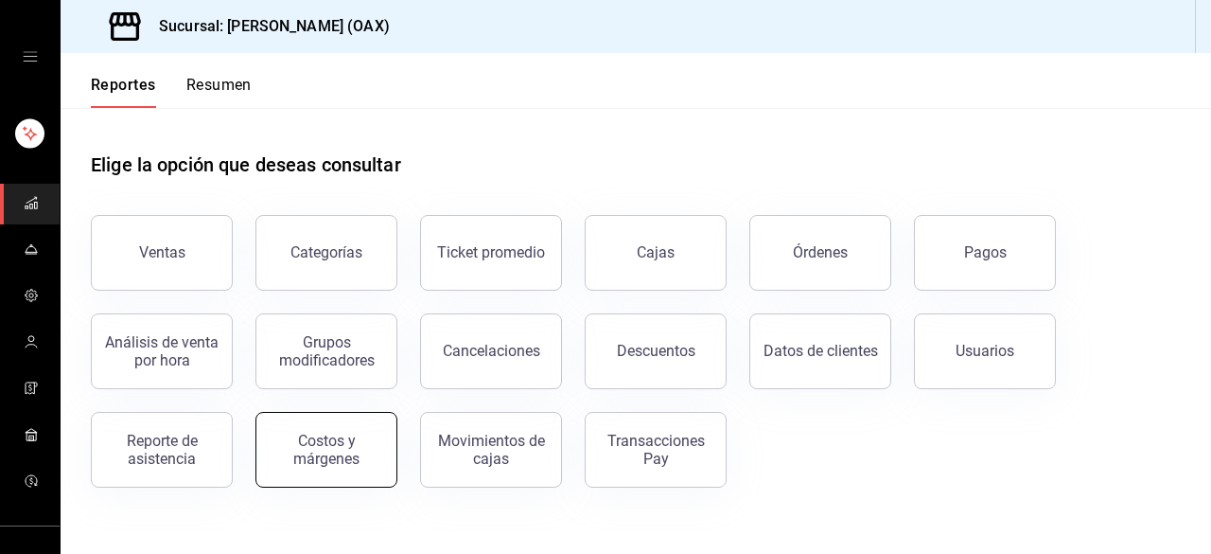
click at [341, 439] on div "Costos y márgenes" at bounding box center [326, 450] width 117 height 36
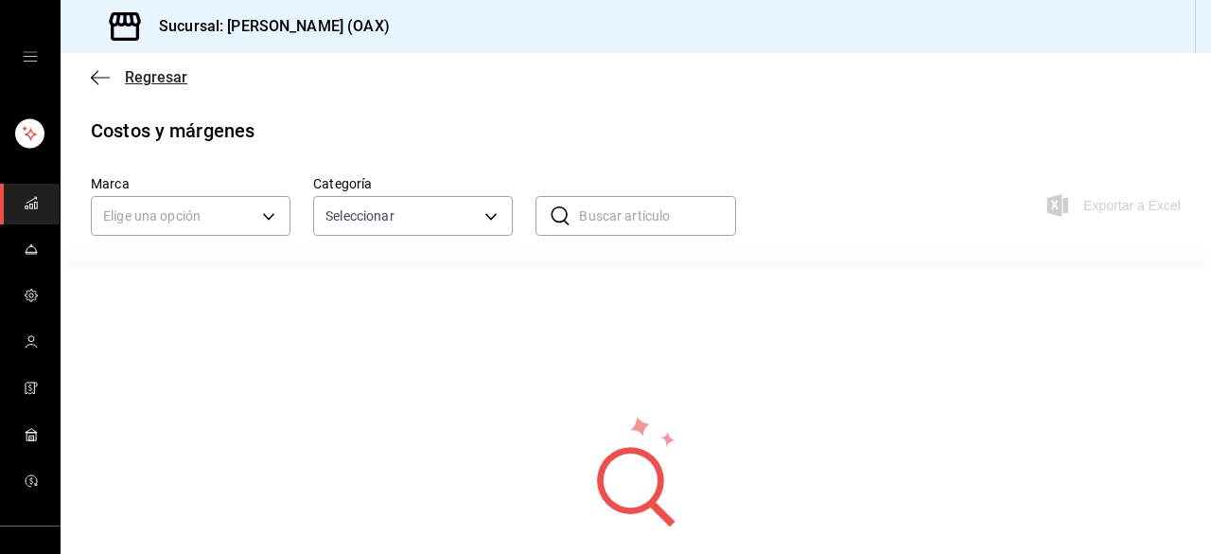
click at [109, 78] on icon "button" at bounding box center [100, 77] width 19 height 1
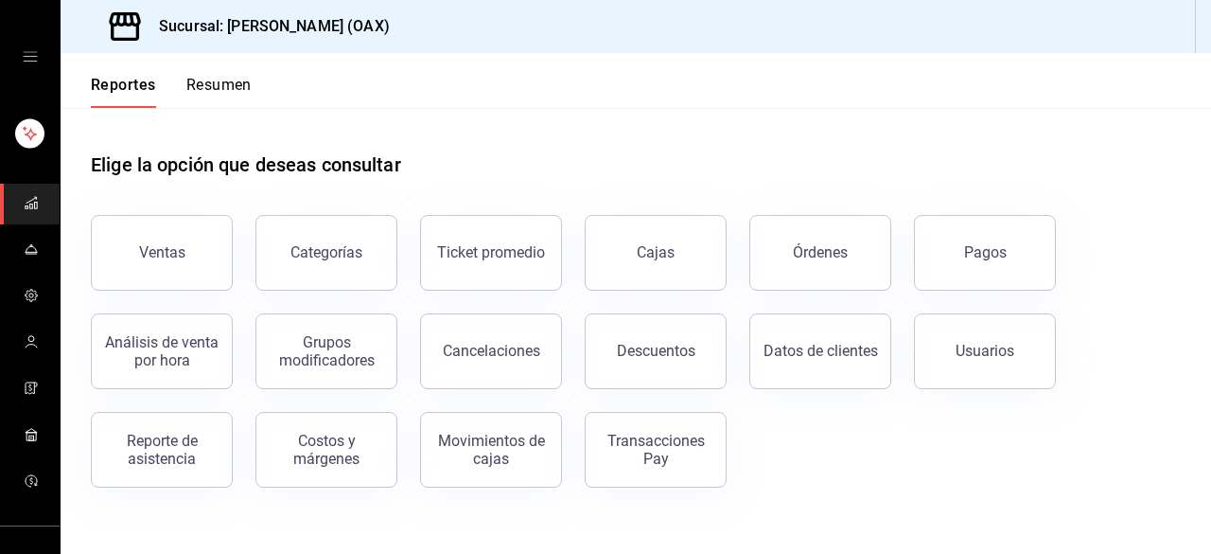
click at [944, 263] on button "Pagos" at bounding box center [985, 253] width 142 height 76
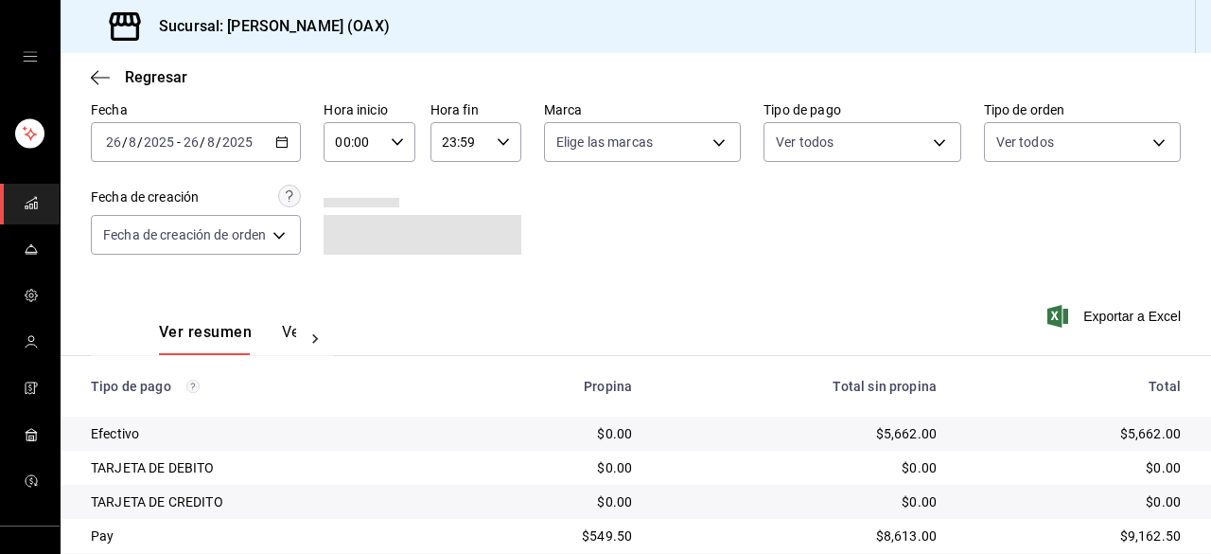
scroll to position [145, 0]
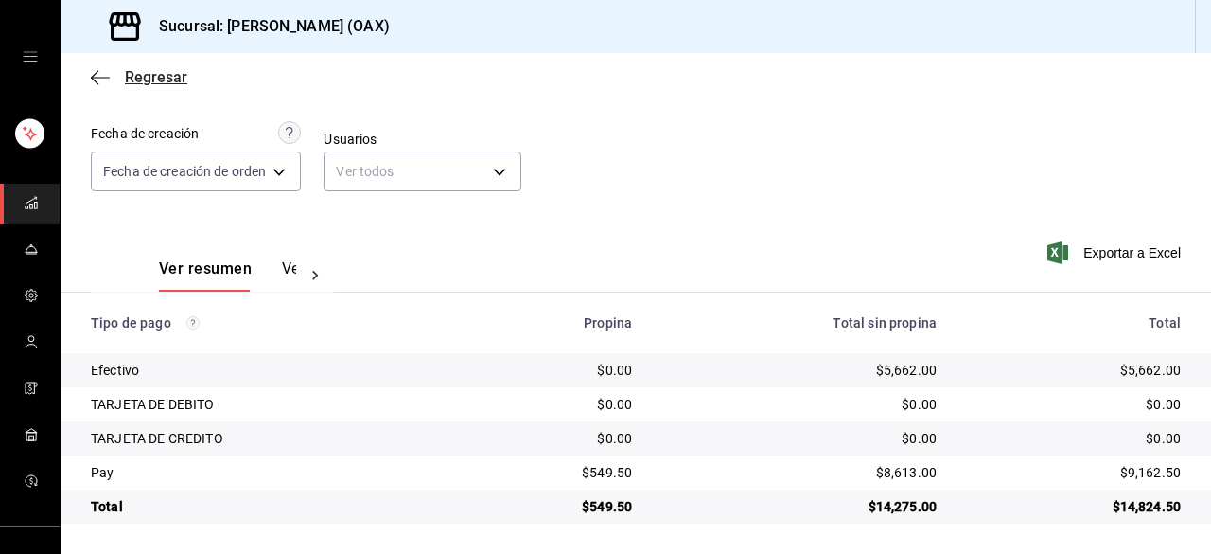
click at [95, 79] on icon "button" at bounding box center [100, 77] width 19 height 17
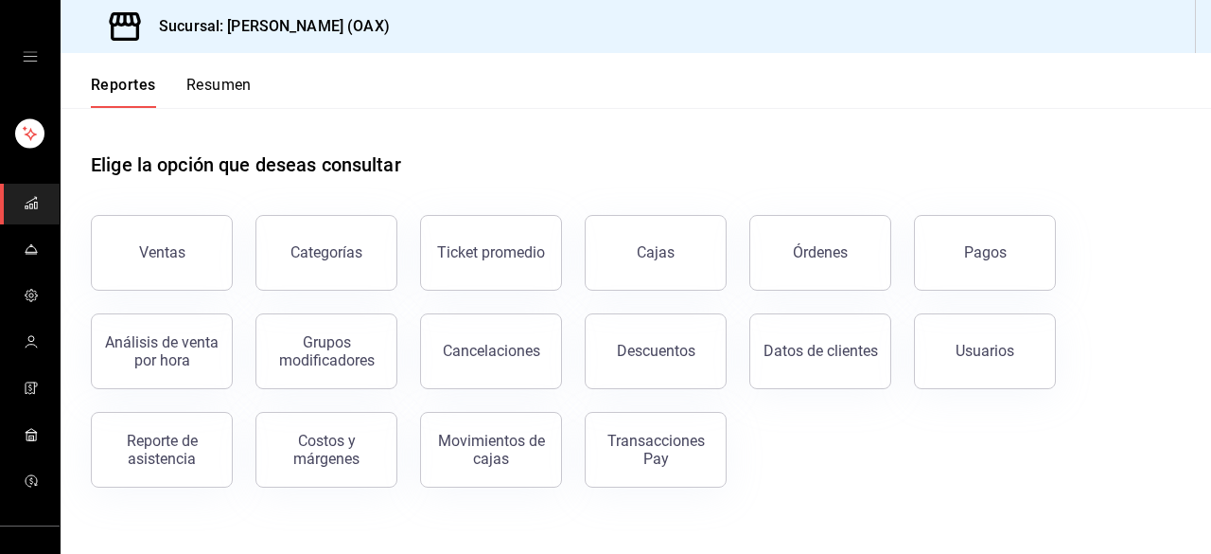
click at [28, 56] on icon "open drawer" at bounding box center [30, 56] width 14 height 9
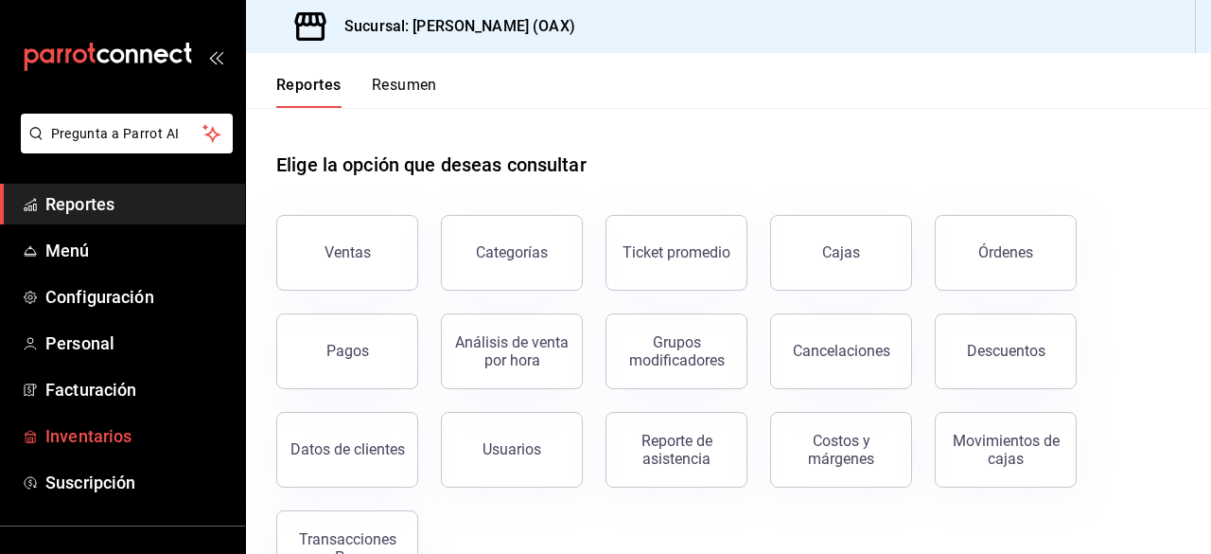
click at [107, 442] on span "Inventarios" at bounding box center [137, 436] width 185 height 26
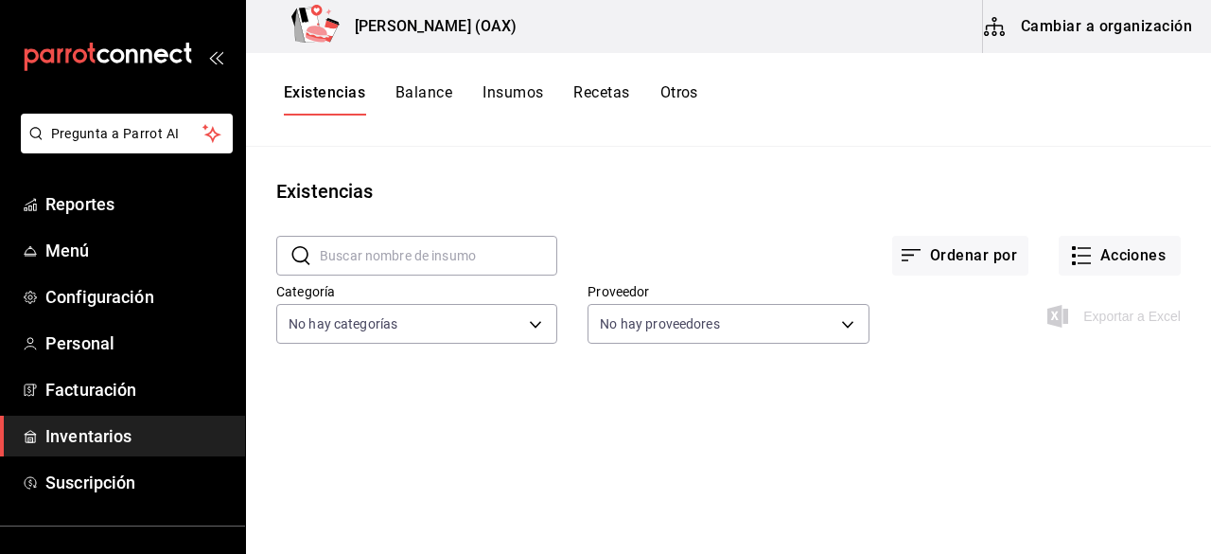
click at [622, 93] on button "Recetas" at bounding box center [602, 99] width 56 height 32
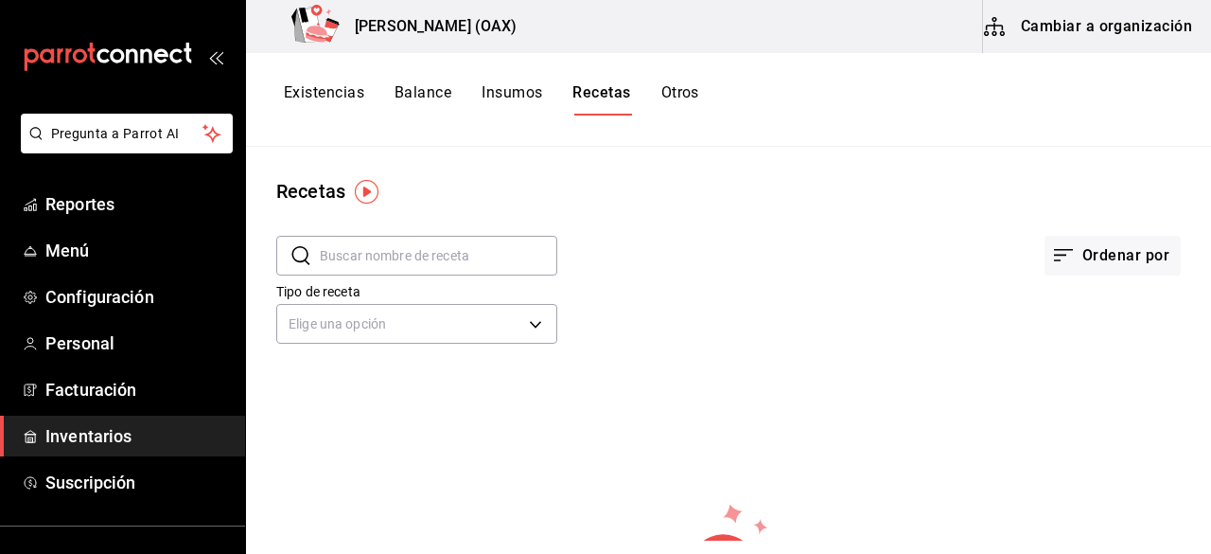
click at [1106, 33] on button "Cambiar a organización" at bounding box center [1089, 26] width 213 height 53
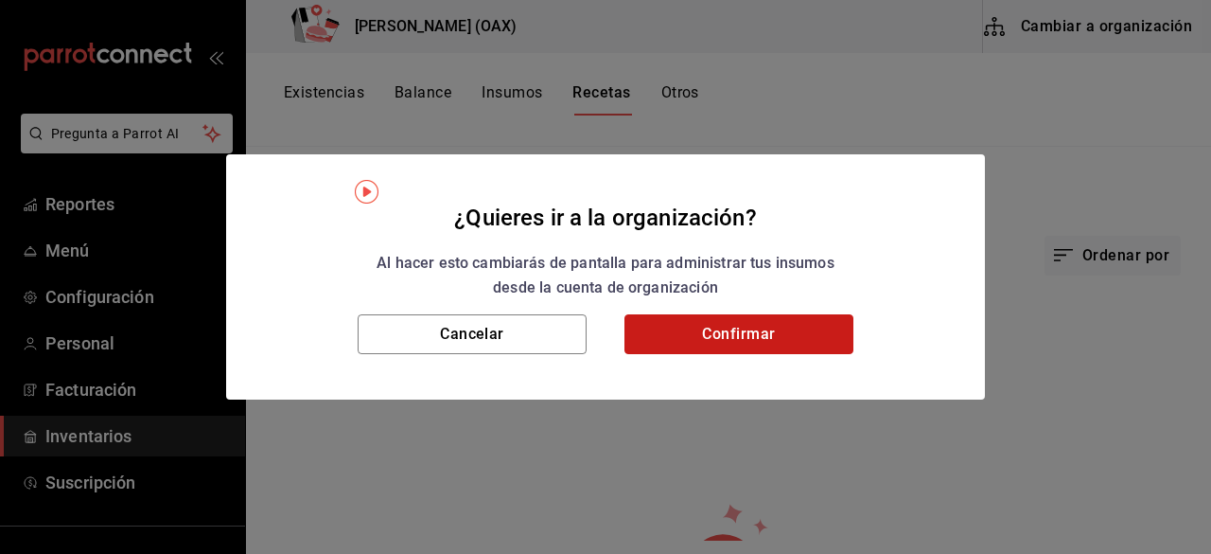
click at [735, 339] on button "Confirmar" at bounding box center [739, 334] width 229 height 40
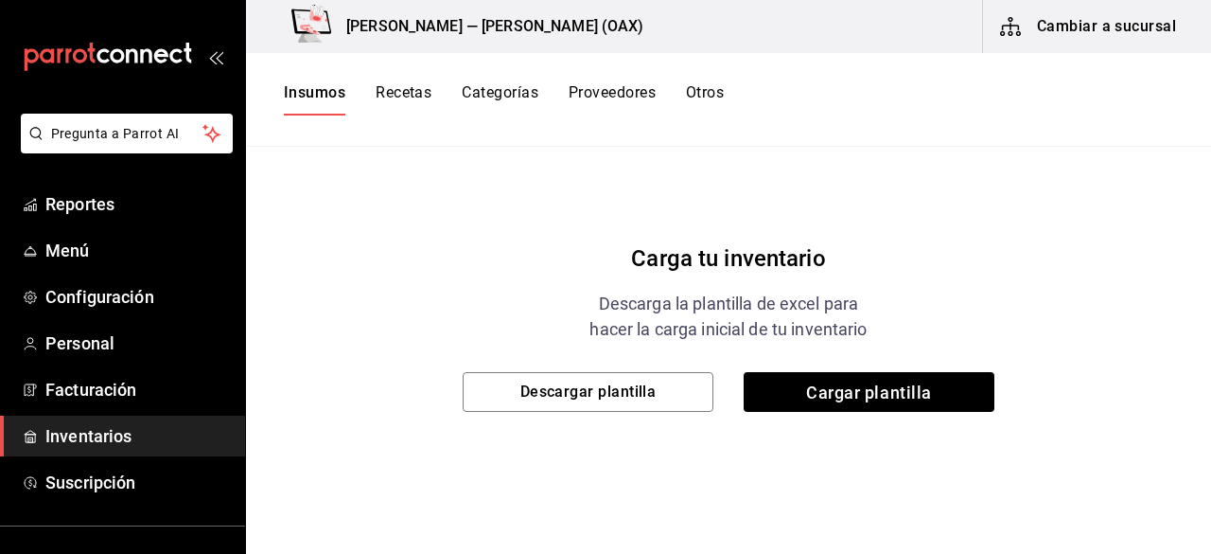
scroll to position [138, 0]
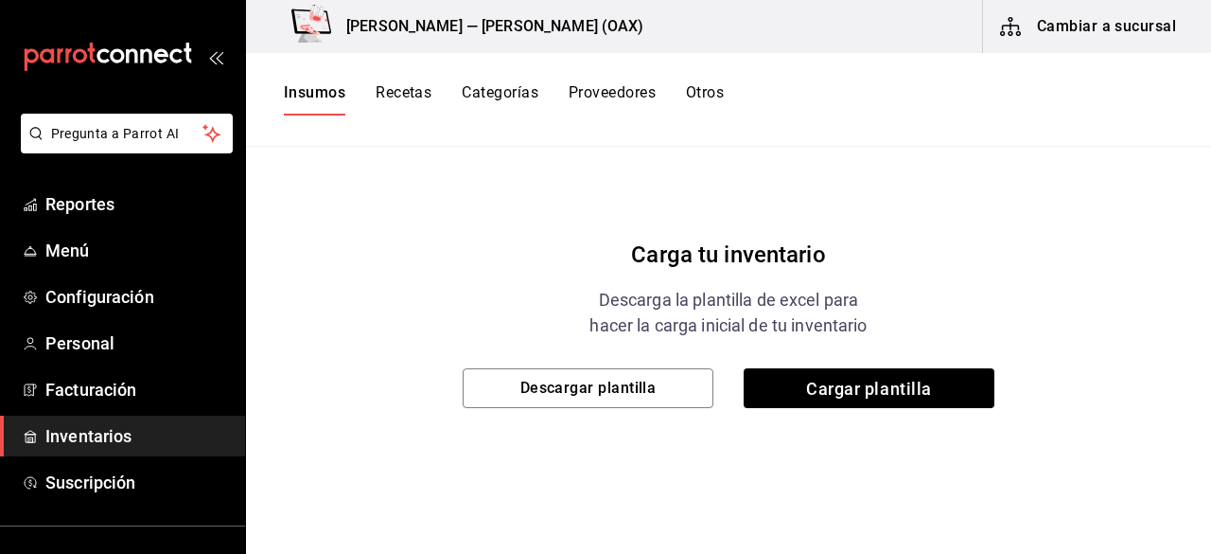
click at [1065, 37] on button "Cambiar a sucursal" at bounding box center [1089, 26] width 213 height 53
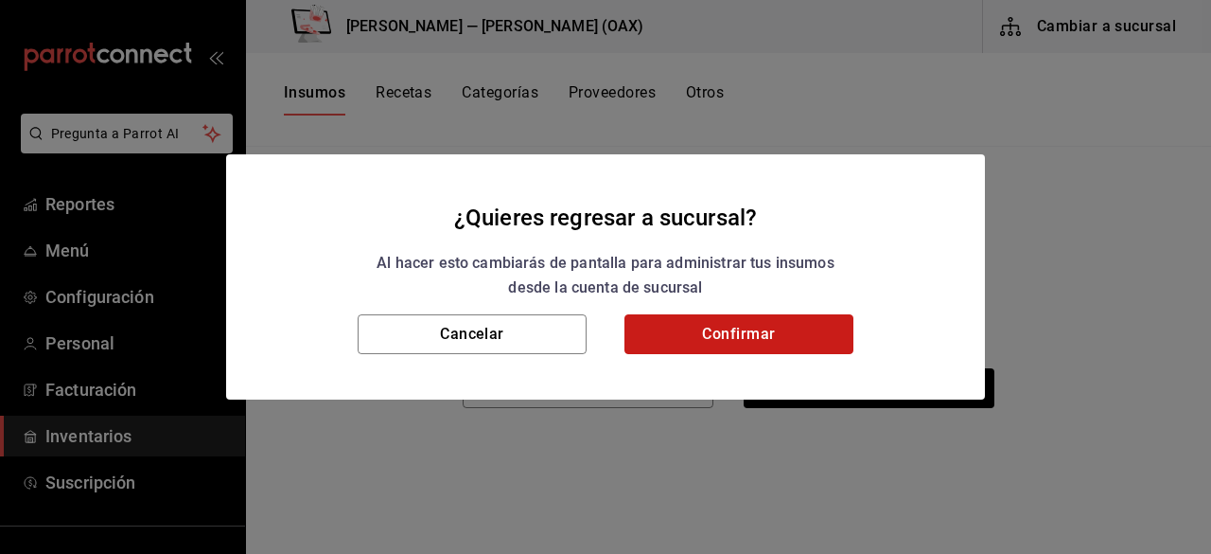
click at [725, 343] on button "Confirmar" at bounding box center [739, 334] width 229 height 40
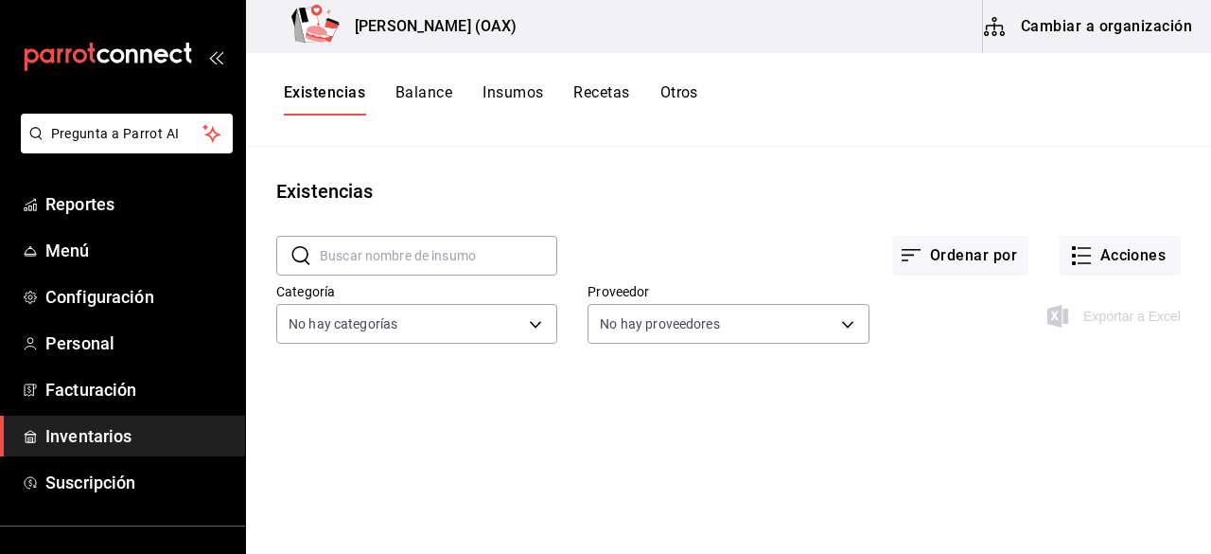
click at [598, 99] on button "Recetas" at bounding box center [602, 99] width 56 height 32
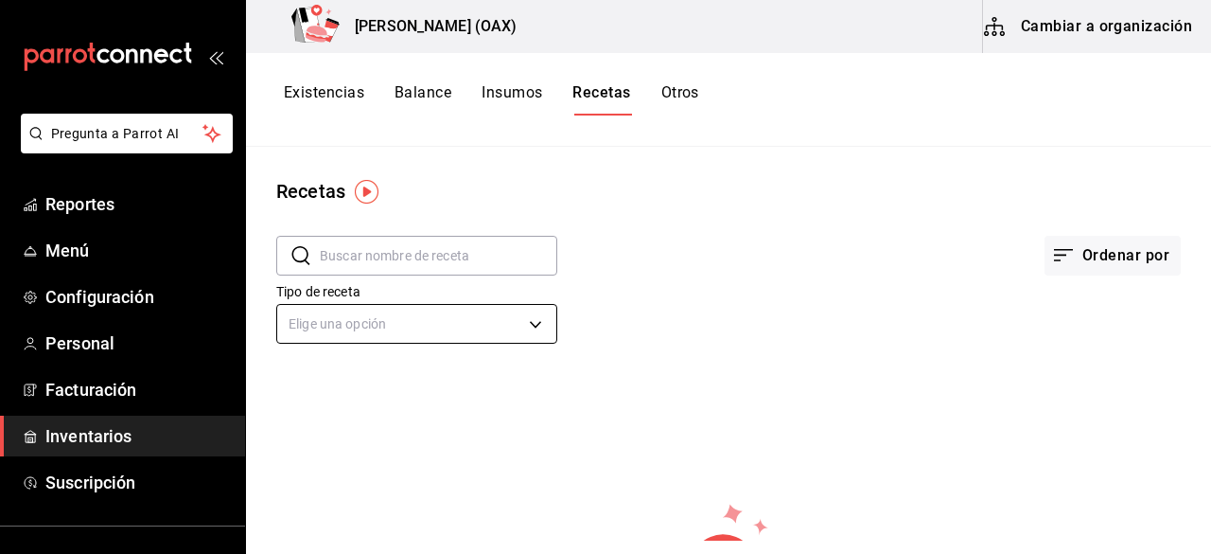
click at [433, 325] on body "Pregunta a Parrot AI Reportes Menú Configuración Personal Facturación Inventari…" at bounding box center [605, 270] width 1211 height 540
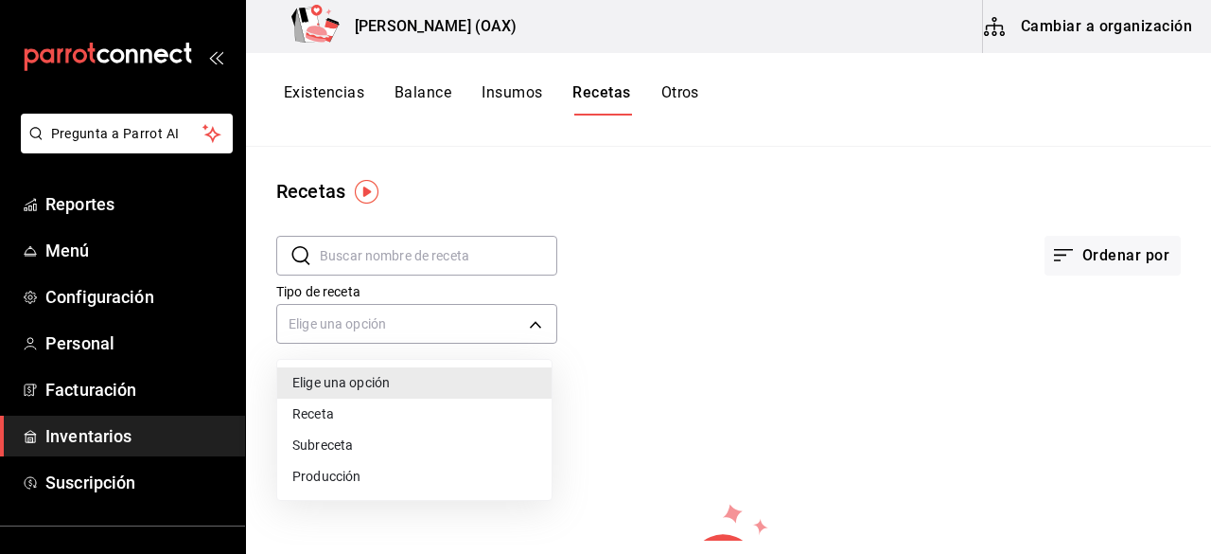
click at [667, 259] on div at bounding box center [605, 277] width 1211 height 554
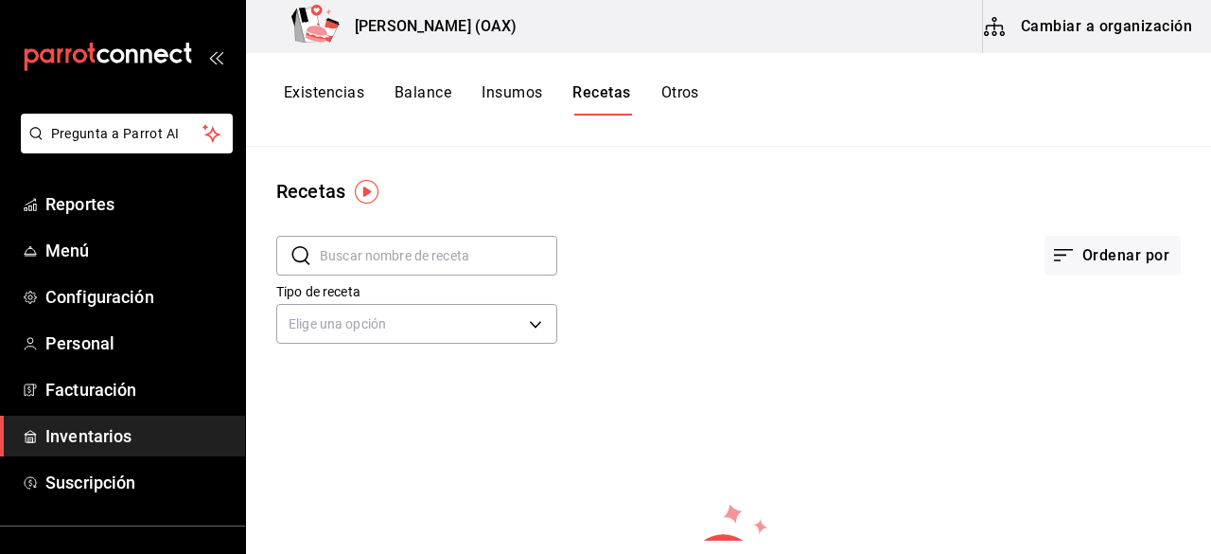
click at [343, 94] on button "Existencias" at bounding box center [324, 99] width 80 height 32
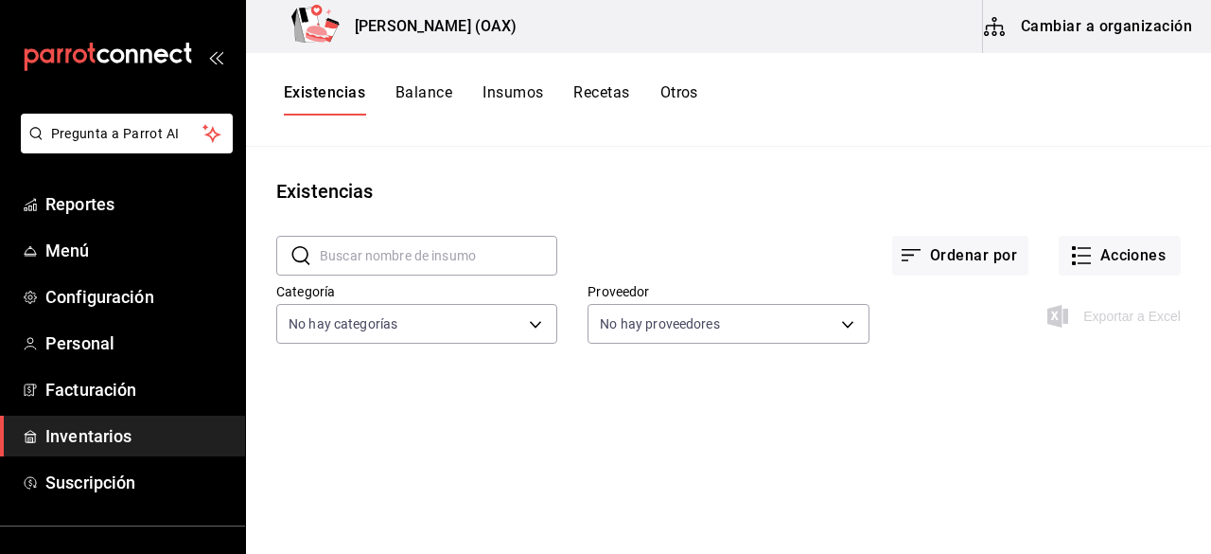
click at [1052, 21] on button "Cambiar a organización" at bounding box center [1089, 26] width 213 height 53
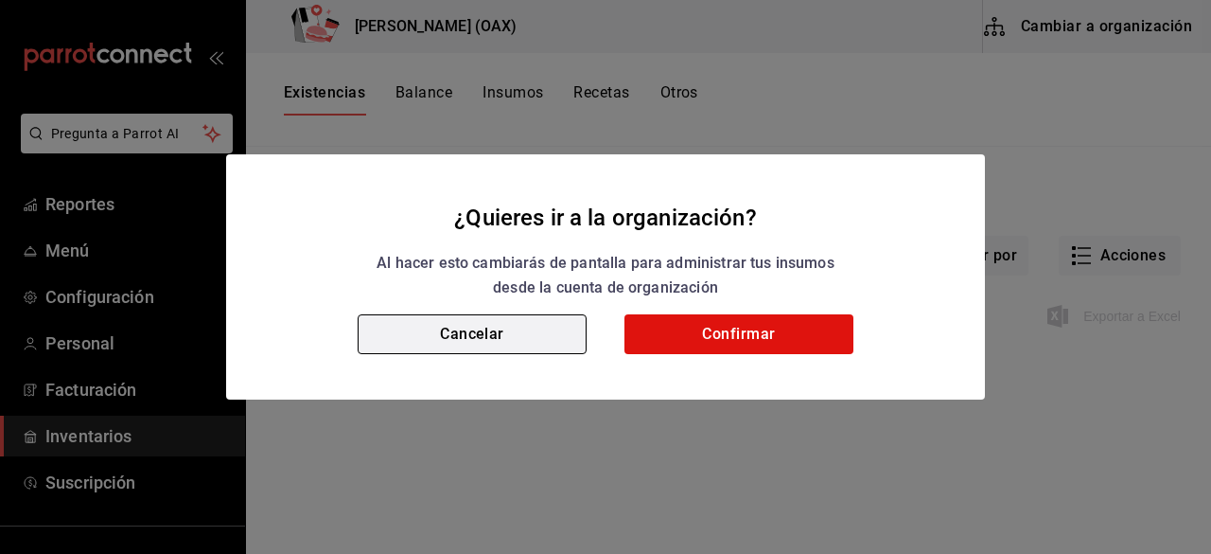
click at [521, 333] on button "Cancelar" at bounding box center [472, 334] width 229 height 40
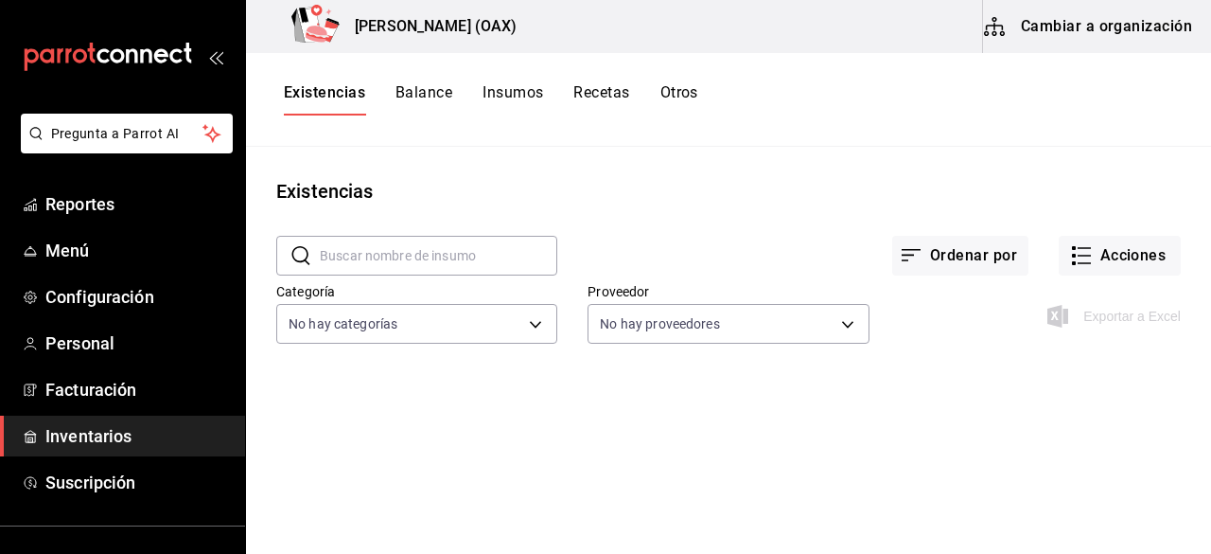
click at [518, 98] on button "Insumos" at bounding box center [513, 99] width 61 height 32
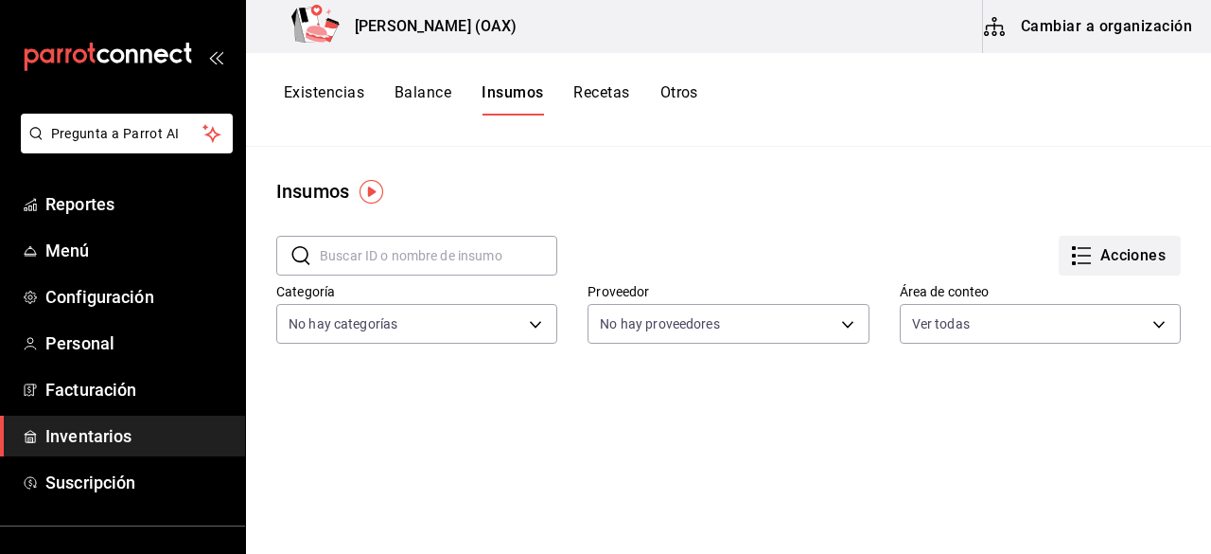
click at [1107, 261] on button "Acciones" at bounding box center [1120, 256] width 122 height 40
click at [874, 226] on div at bounding box center [605, 277] width 1211 height 554
click at [420, 96] on button "Balance" at bounding box center [423, 99] width 57 height 32
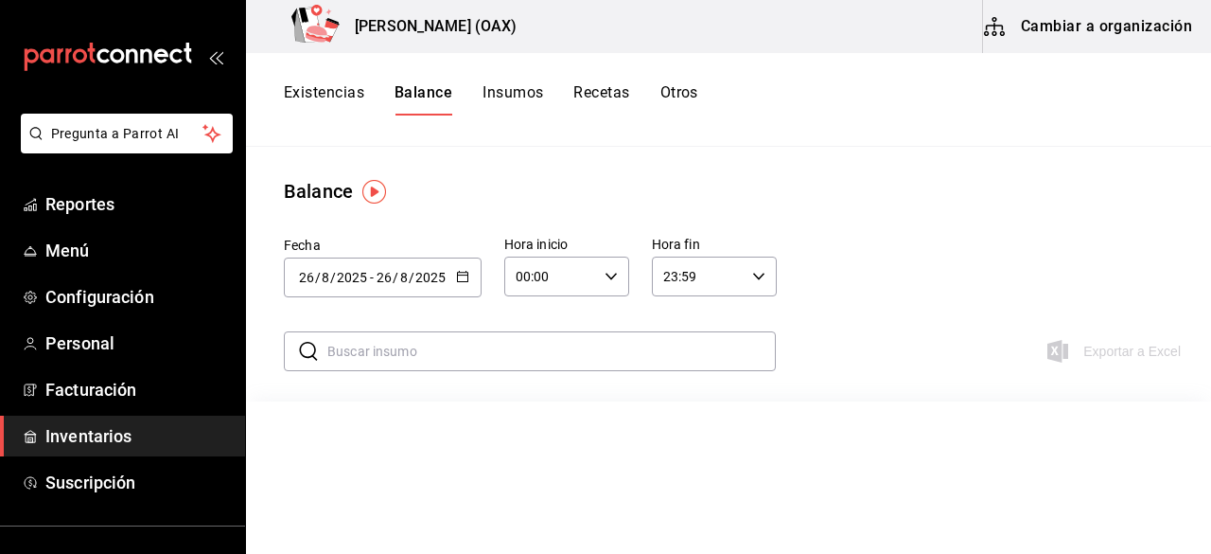
click at [347, 90] on button "Existencias" at bounding box center [324, 99] width 80 height 32
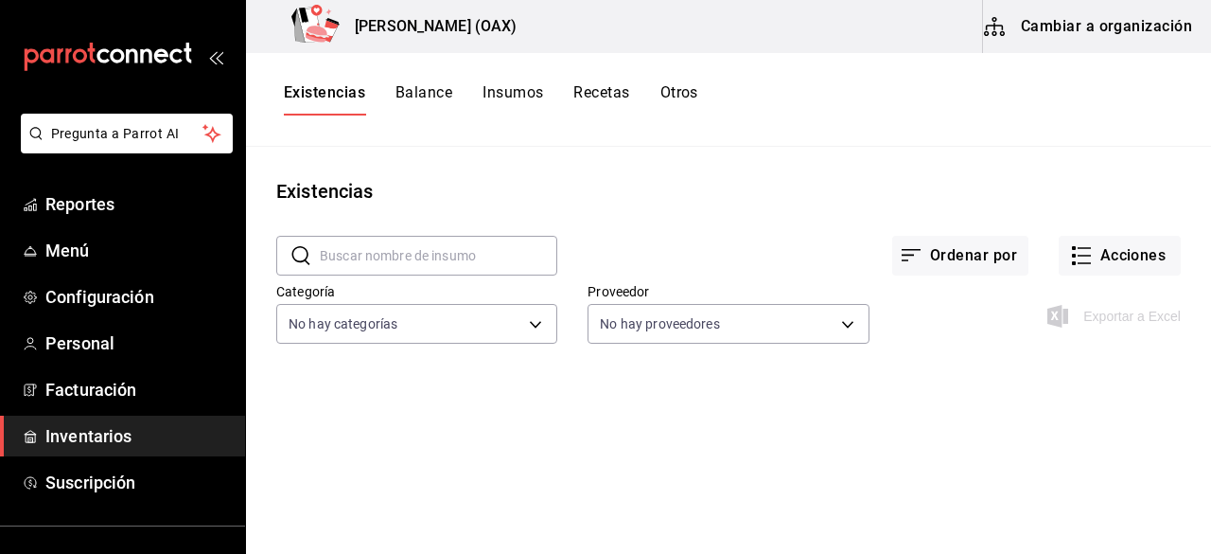
click at [616, 96] on button "Recetas" at bounding box center [602, 99] width 56 height 32
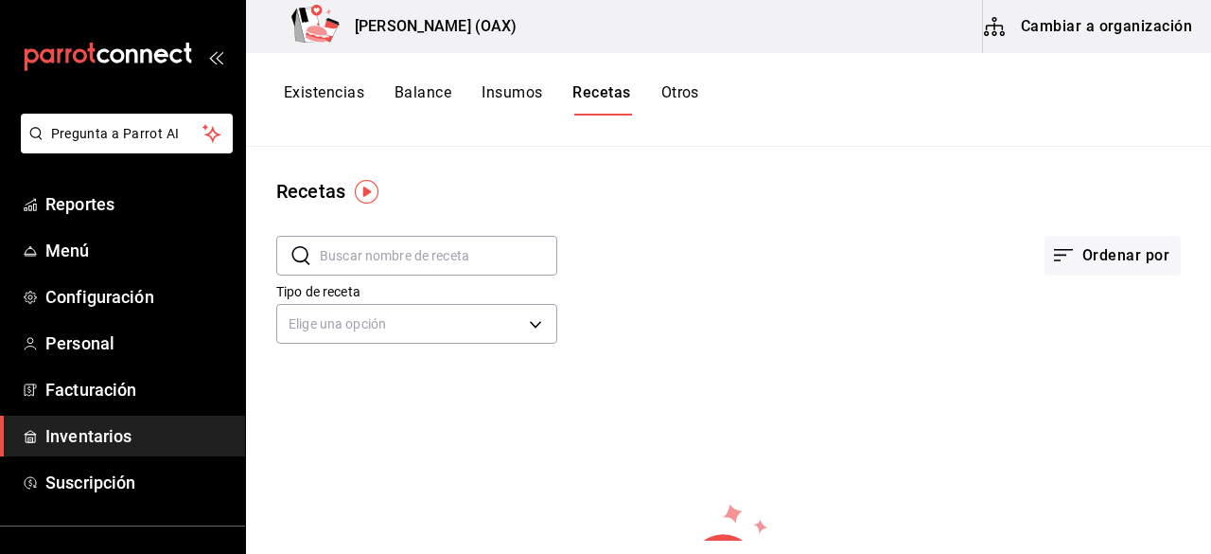
click at [687, 94] on button "Otros" at bounding box center [681, 99] width 38 height 32
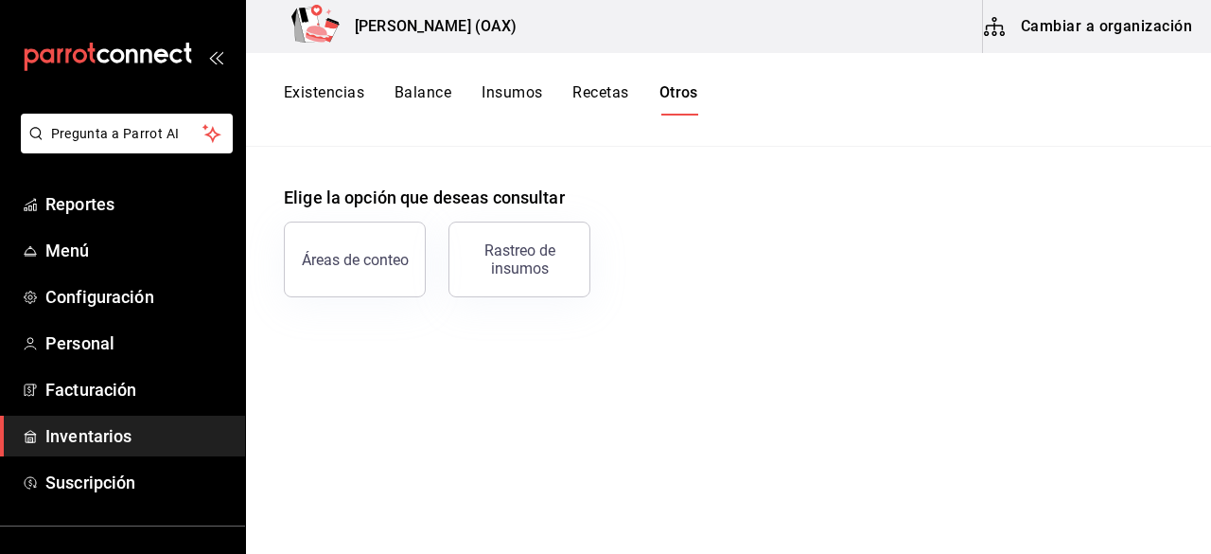
click at [1114, 28] on button "Cambiar a organización" at bounding box center [1089, 26] width 213 height 53
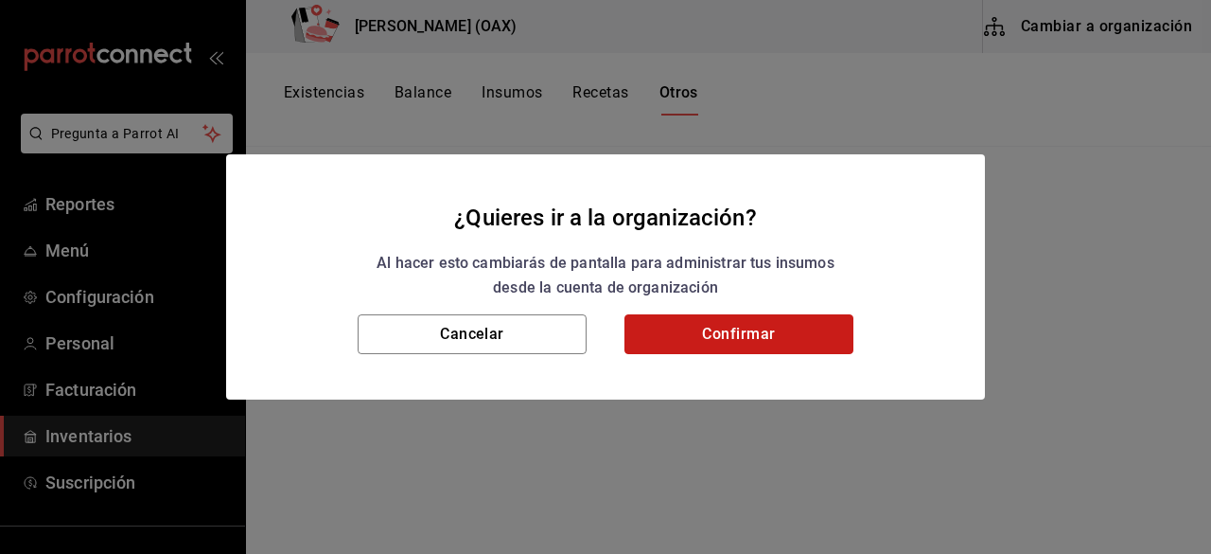
click at [733, 335] on button "Confirmar" at bounding box center [739, 334] width 229 height 40
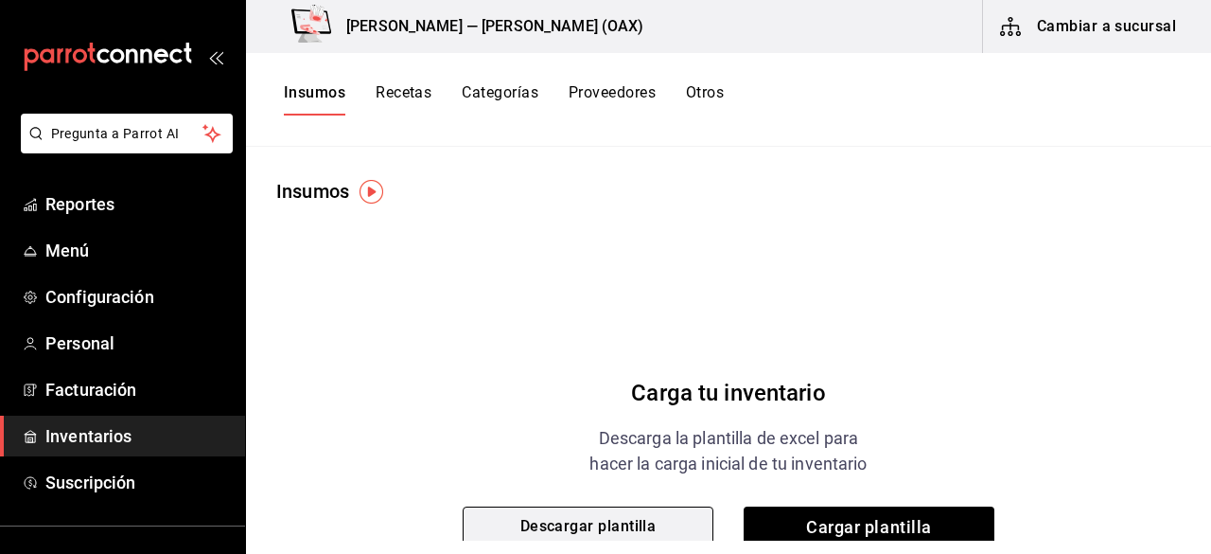
click at [636, 521] on button "Descargar plantilla" at bounding box center [588, 526] width 251 height 40
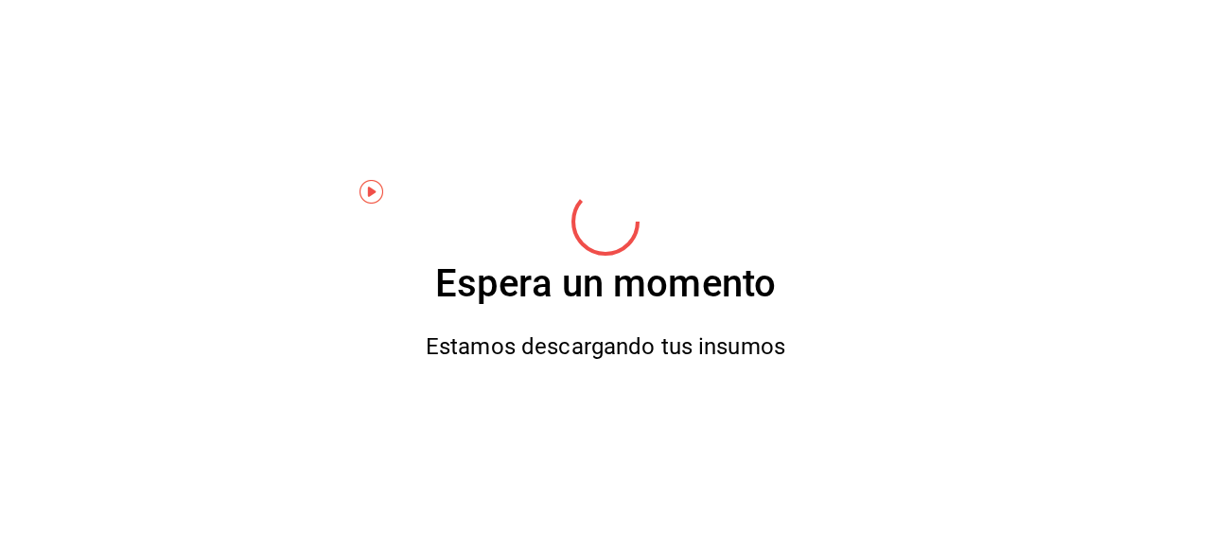
scroll to position [6, 0]
